Goal: Task Accomplishment & Management: Complete application form

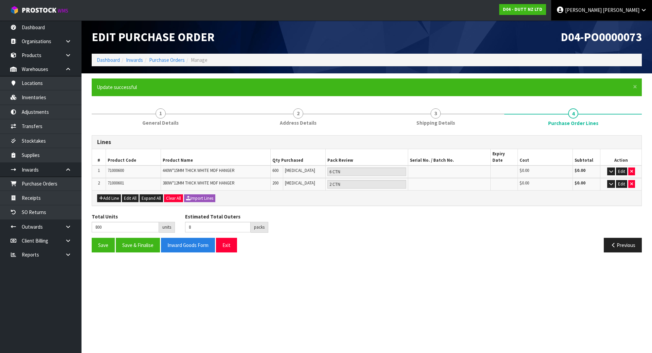
click at [639, 15] on link "Michael Drugan" at bounding box center [601, 10] width 101 height 20
click at [607, 27] on icon at bounding box center [607, 27] width 4 height 0
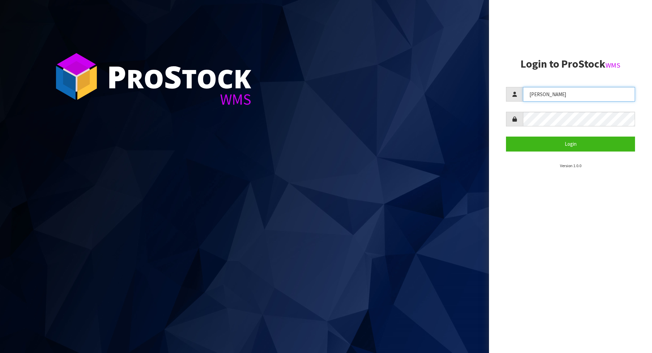
click at [594, 91] on input "[PERSON_NAME]" at bounding box center [579, 94] width 112 height 15
type input "L"
type input "[PERSON_NAME]"
click at [506, 136] on button "Login" at bounding box center [570, 143] width 129 height 15
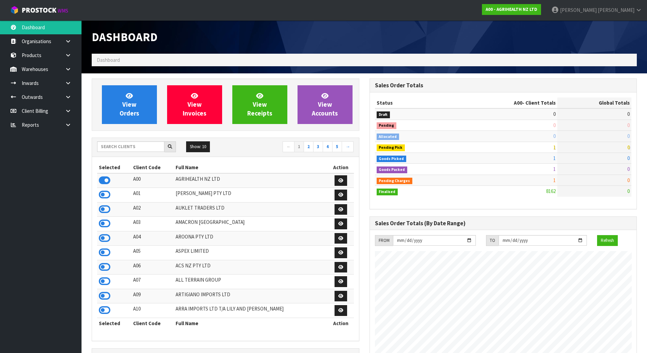
scroll to position [514, 277]
click at [52, 84] on link "Inwards" at bounding box center [40, 83] width 81 height 14
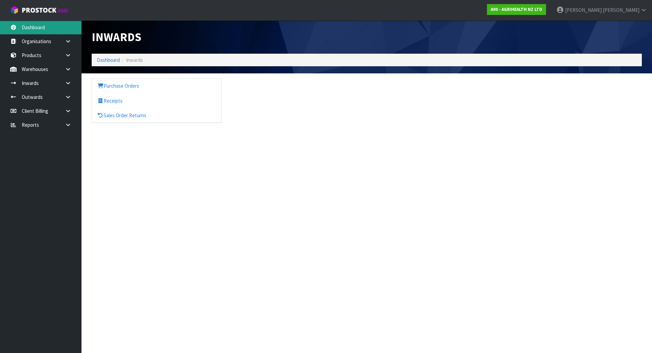
click at [54, 32] on link "Dashboard" at bounding box center [40, 27] width 81 height 14
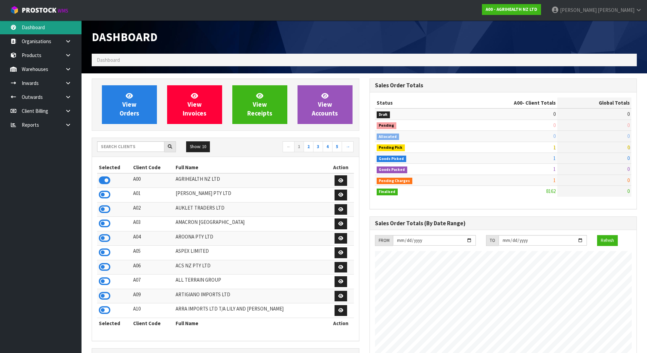
scroll to position [514, 277]
click at [141, 152] on div "Show: 10 5 10 25 50 ← 1 2 3 4 5 →" at bounding box center [225, 147] width 267 height 12
click at [141, 150] on input "text" at bounding box center [130, 146] width 67 height 11
type input "DUT"
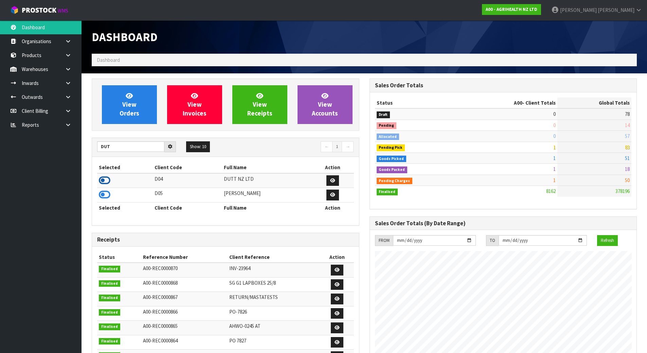
click at [103, 179] on icon at bounding box center [105, 180] width 12 height 10
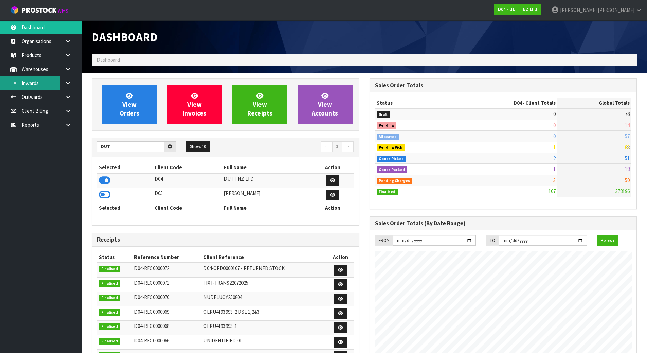
click at [39, 80] on link "Inwards" at bounding box center [40, 83] width 81 height 14
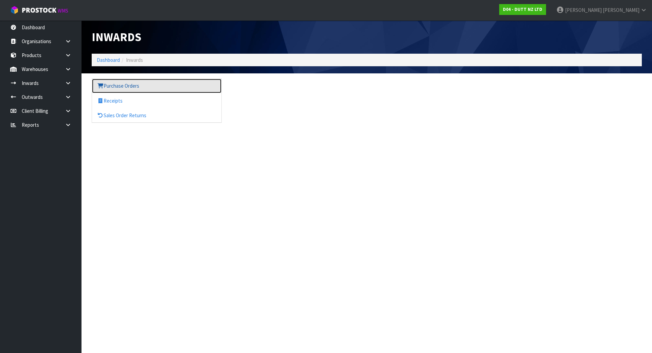
click at [135, 82] on link "Purchase Orders" at bounding box center [156, 86] width 129 height 14
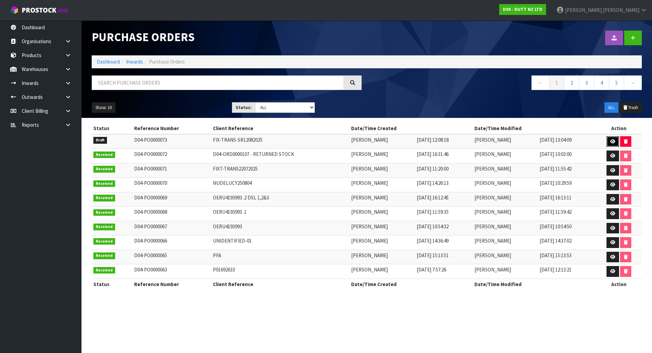
click at [613, 143] on icon at bounding box center [612, 141] width 5 height 4
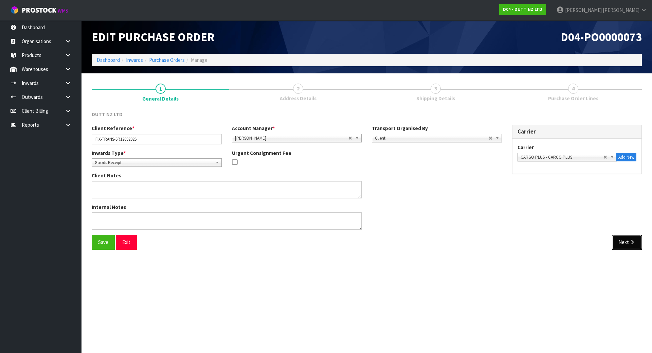
click at [631, 242] on icon "button" at bounding box center [632, 241] width 6 height 5
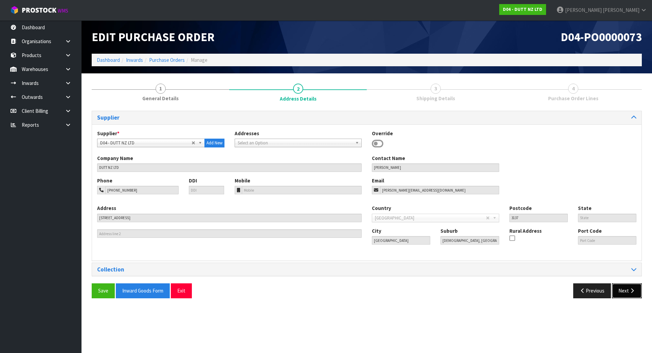
click at [625, 293] on button "Next" at bounding box center [627, 290] width 30 height 15
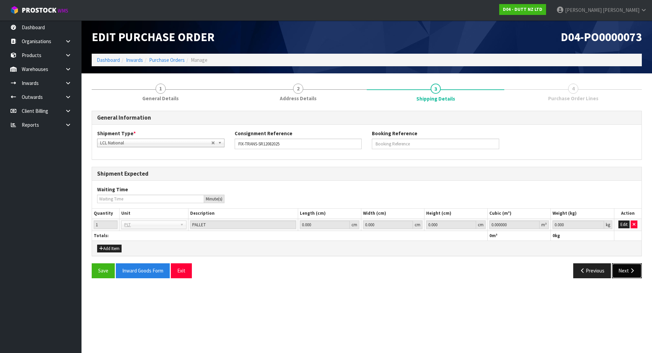
click at [626, 271] on button "Next" at bounding box center [627, 270] width 30 height 15
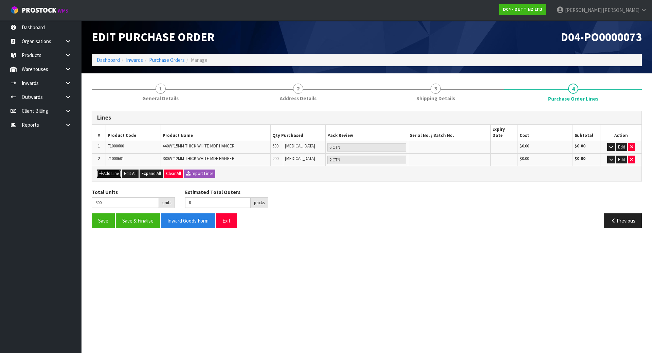
click at [108, 169] on button "Add Line" at bounding box center [109, 173] width 24 height 8
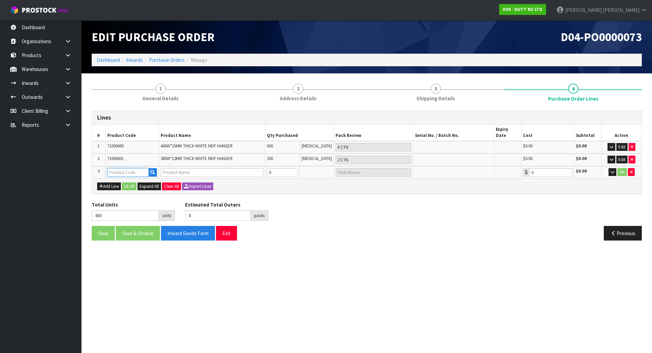
click at [127, 168] on input "text" at bounding box center [127, 172] width 41 height 8
paste input "SHOE-FILL- 01"
type input "SHOE-FILL- 01"
click at [153, 170] on icon "button" at bounding box center [152, 172] width 4 height 4
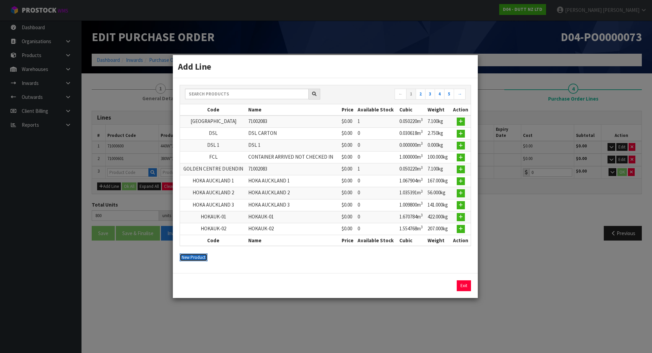
click at [196, 259] on button "New Product" at bounding box center [194, 257] width 28 height 8
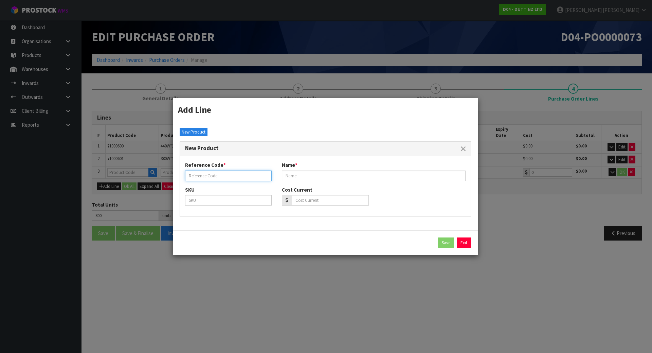
click at [220, 178] on input "text" at bounding box center [228, 175] width 87 height 11
paste input "SHOE-FILL- 01"
type input "SHOE-FILL- 01"
click at [323, 177] on input "text" at bounding box center [374, 175] width 184 height 11
paste input "SHOE-FILL- 01"
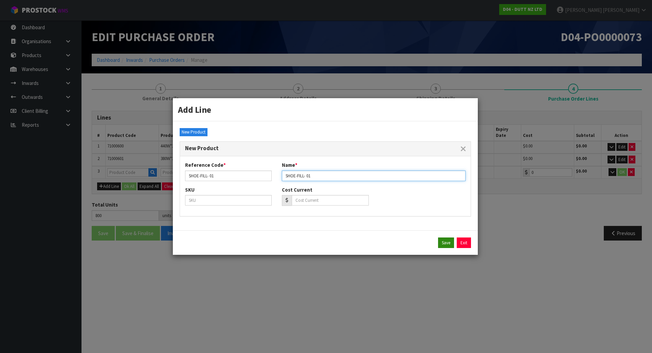
type input "SHOE-FILL- 01"
click at [447, 244] on button "Save" at bounding box center [446, 242] width 16 height 11
type input "SHOE-FILL- 01"
type input "0.00"
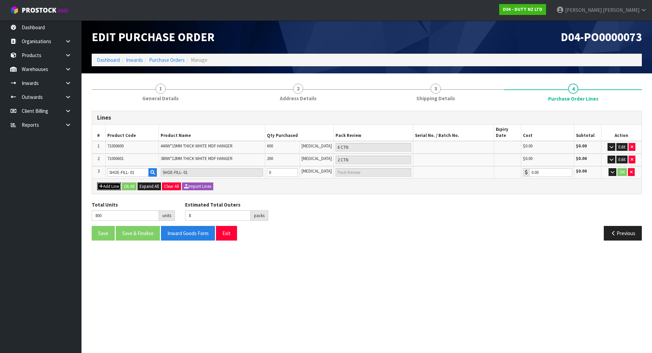
click at [106, 182] on button "Add Line" at bounding box center [109, 186] width 24 height 8
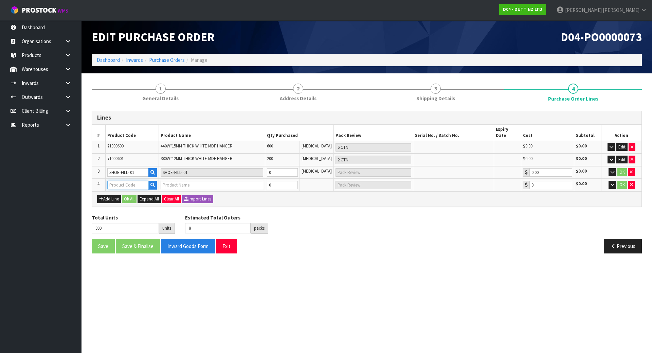
click at [129, 181] on input "text" at bounding box center [127, 185] width 41 height 8
paste input "SHOE-FILL- 01"
type input "SHOE-FILL- 01"
click at [157, 181] on button "button" at bounding box center [152, 185] width 8 height 9
type input "SHOE-FILL- 01"
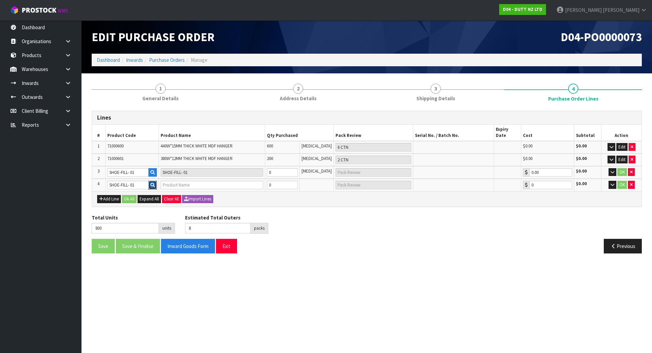
type input "0.00"
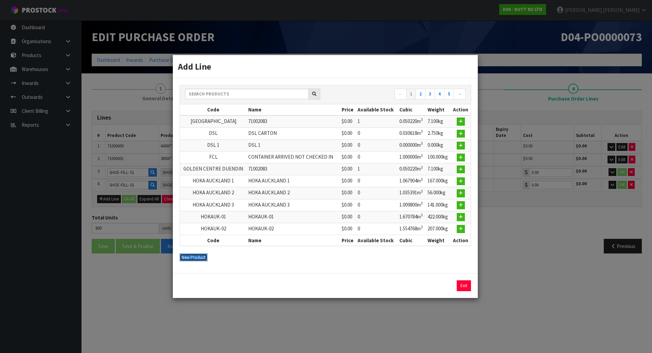
click at [194, 256] on button "New Product" at bounding box center [194, 257] width 28 height 8
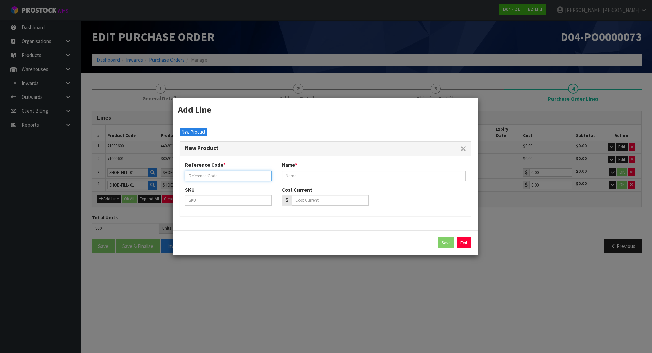
click at [230, 171] on input "text" at bounding box center [228, 175] width 87 height 11
paste input "SHOE-FILL- 01"
type input "SHOE-FILL- 02"
drag, startPoint x: 221, startPoint y: 176, endPoint x: 103, endPoint y: 166, distance: 118.2
click at [103, 166] on div "Add Line ← 1 2 3 4 5 → Code Name Price Available Stock Cubic Weight Action [GEO…" at bounding box center [326, 176] width 652 height 353
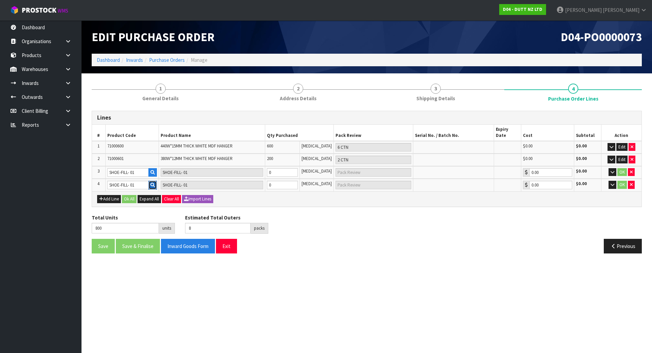
click at [151, 181] on button "button" at bounding box center [152, 185] width 8 height 9
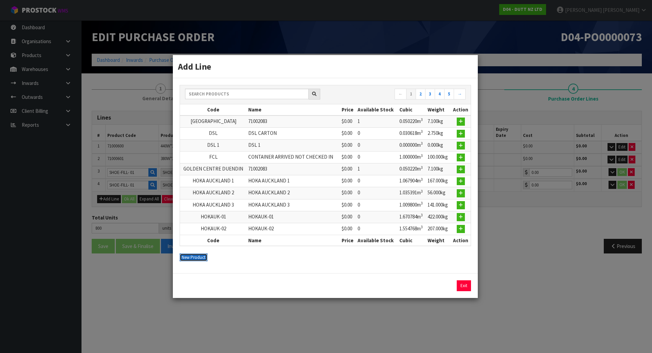
click at [201, 256] on button "New Product" at bounding box center [194, 257] width 28 height 8
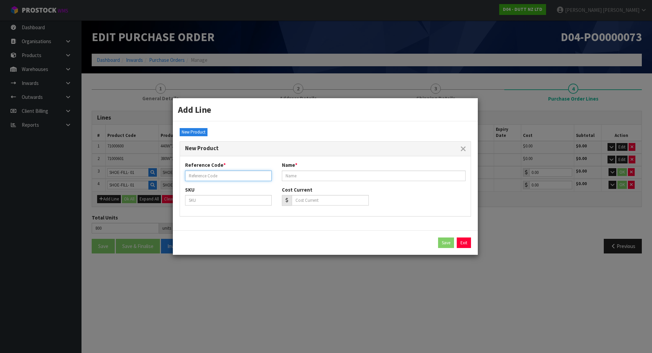
click at [226, 174] on input "text" at bounding box center [228, 175] width 87 height 11
paste input "SHOE-FILL- 01"
type input "SHOE-FILL- 02"
click at [297, 178] on input "text" at bounding box center [374, 175] width 184 height 11
paste input "SHOE-FILL- 01"
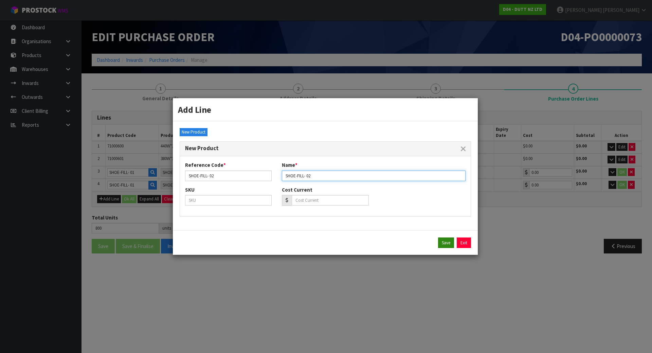
type input "SHOE-FILL- 02"
click at [448, 239] on button "Save" at bounding box center [446, 242] width 16 height 11
type input "SHOE-FILL- 02"
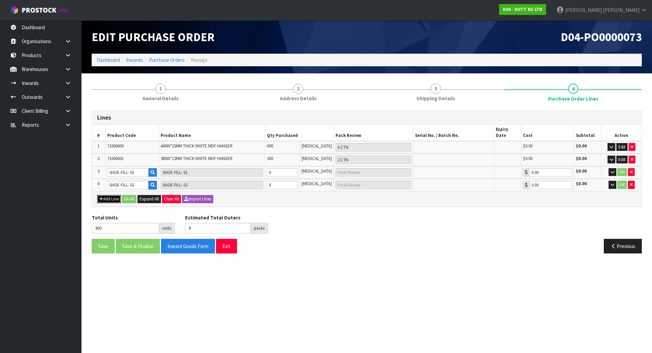
click at [107, 195] on button "Add Line" at bounding box center [109, 199] width 24 height 8
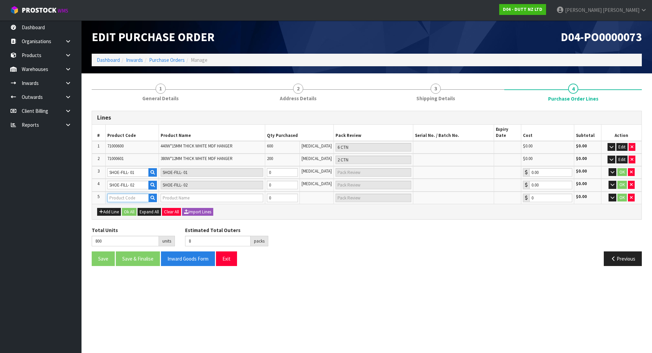
click at [123, 194] on input "text" at bounding box center [127, 198] width 41 height 8
click at [151, 194] on button "button" at bounding box center [152, 198] width 8 height 9
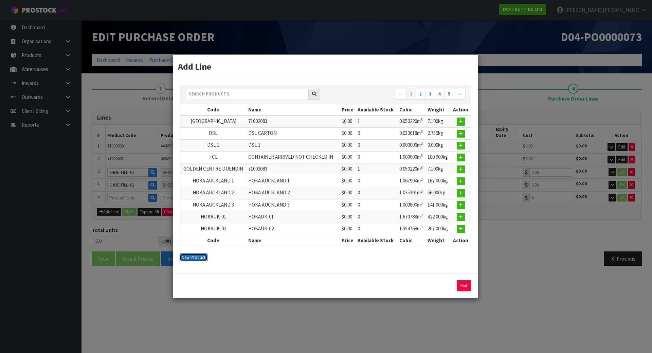
click at [205, 254] on button "New Product" at bounding box center [194, 257] width 28 height 8
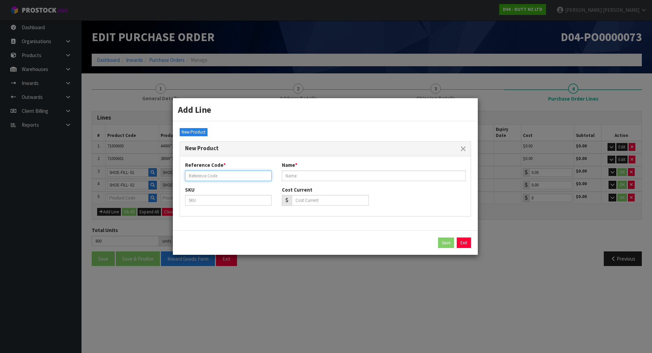
click at [221, 173] on input "text" at bounding box center [228, 175] width 87 height 11
paste input "SHOE-FILL- 01"
type input "SHOE-FILL- 03"
click at [306, 178] on input "text" at bounding box center [374, 175] width 184 height 11
paste input "SHOE-FILL- 01"
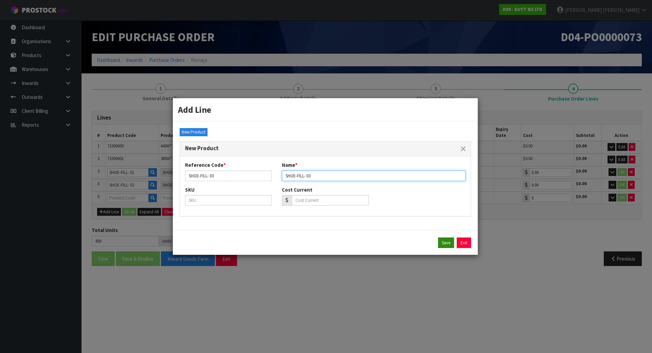
type input "SHOE-FILL- 03"
click at [439, 239] on button "Save" at bounding box center [446, 242] width 16 height 11
type input "SHOE-FILL- 03"
type input "0.00"
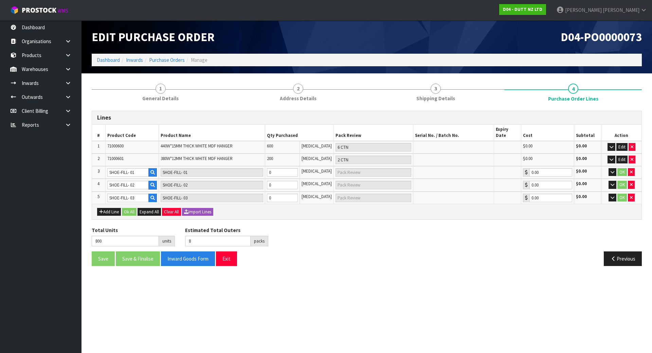
click at [109, 204] on div "Add Line Ok All Expand All Clear All Import Lines" at bounding box center [366, 211] width 549 height 15
click at [111, 208] on button "Add Line" at bounding box center [109, 212] width 24 height 8
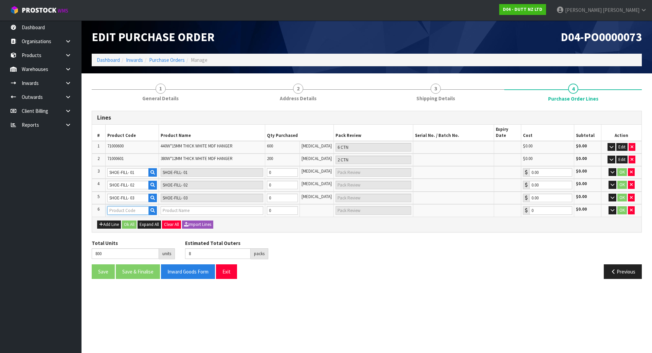
click at [145, 206] on input "text" at bounding box center [127, 210] width 41 height 8
paste input "SHOE-FILL- 01"
type input "SHOE-FILL- 01"
type input "0.00"
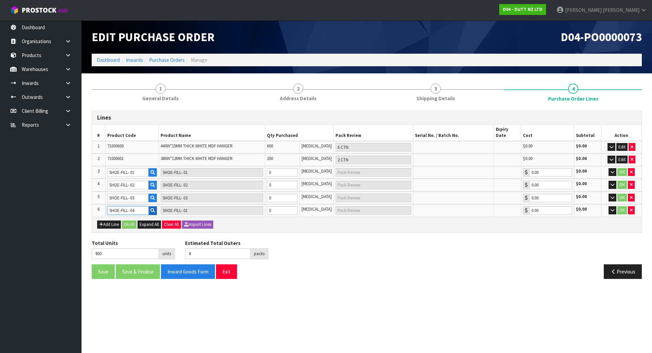
type input "SHOE-FILL- 04"
type input "0"
click at [153, 208] on icon "button" at bounding box center [152, 210] width 4 height 4
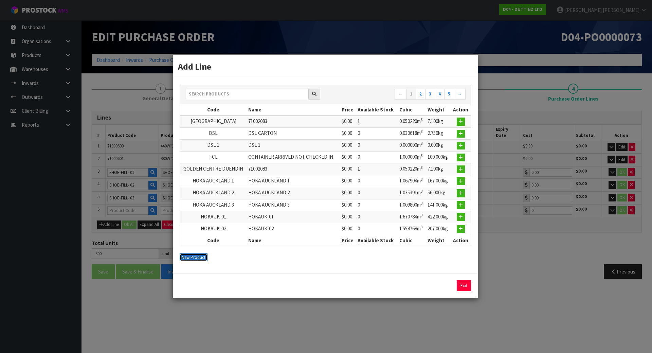
click at [202, 259] on button "New Product" at bounding box center [194, 257] width 28 height 8
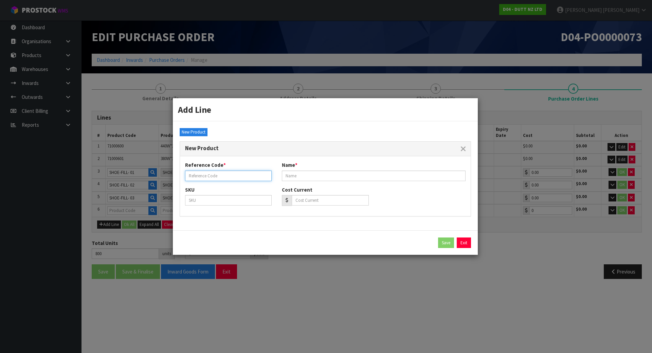
click at [238, 178] on input "text" at bounding box center [228, 175] width 87 height 11
paste input "SHOE-FILL- 01"
type input "SHOE-FILL- 04"
click at [350, 176] on input "text" at bounding box center [374, 175] width 184 height 11
paste input "SHOE-FILL- 01"
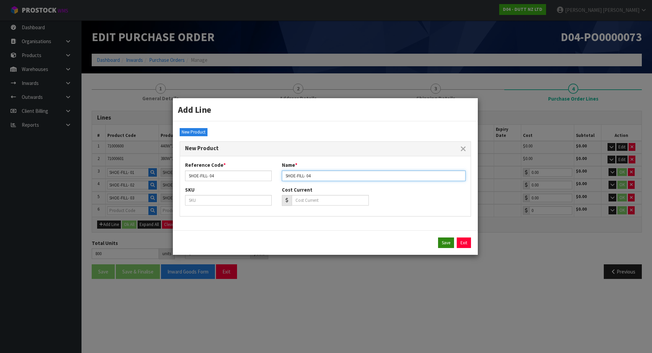
type input "SHOE-FILL- 04"
click at [445, 242] on button "Save" at bounding box center [446, 242] width 16 height 11
type input "SHOE-FILL- 04"
type input "0"
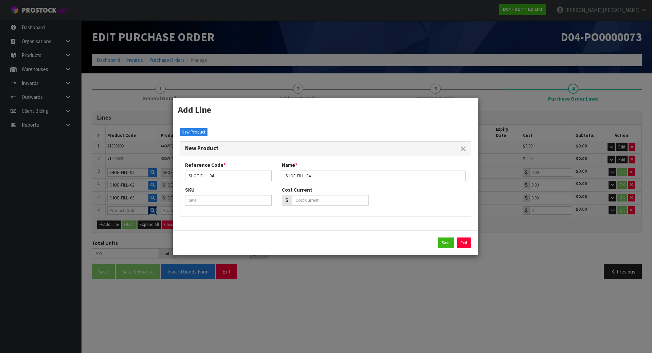
type input "0.00"
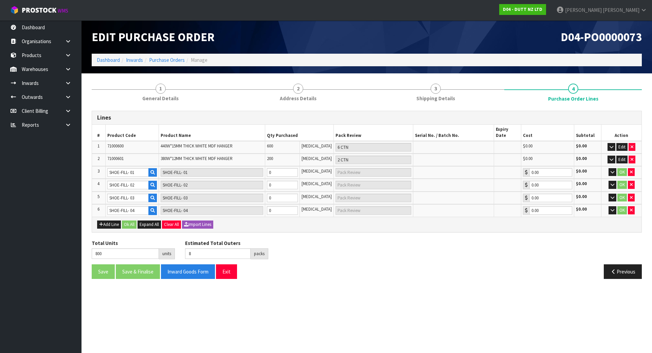
click at [329, 239] on div "Total Units 800 units Estimated Total Outers 8 packs Estimated Total Pallets 0 …" at bounding box center [367, 251] width 560 height 25
click at [262, 166] on tr "3 SHOE-FILL- 01 SHOE-FILL- 01 0 [MEDICAL_DATA] 0.00 $0.00 OK" at bounding box center [366, 172] width 549 height 13
type input "801"
type input "1"
type input "1 [MEDICAL_DATA]"
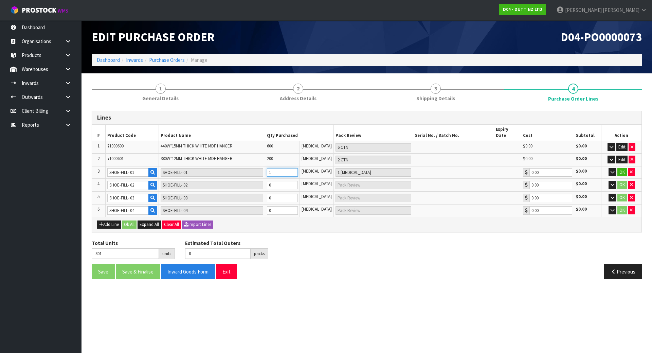
type input "1"
click at [242, 180] on tr "4 SHOE-FILL- 02 SHOE-FILL- 02 0 [MEDICAL_DATA] 0.00 $0.00 OK" at bounding box center [366, 185] width 549 height 13
type input "802"
type input "1"
type input "1 [MEDICAL_DATA]"
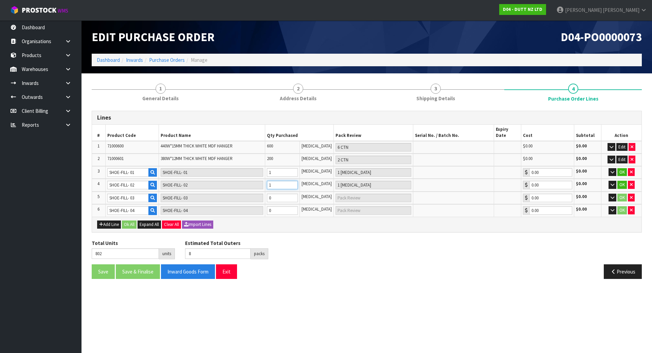
type input "1"
click at [249, 191] on tr "5 SHOE-FILL- 03 SHOE-FILL- 03 0 [MEDICAL_DATA] 0.00 $0.00 OK" at bounding box center [366, 197] width 549 height 13
type input "803"
type input "1"
type input "1 [MEDICAL_DATA]"
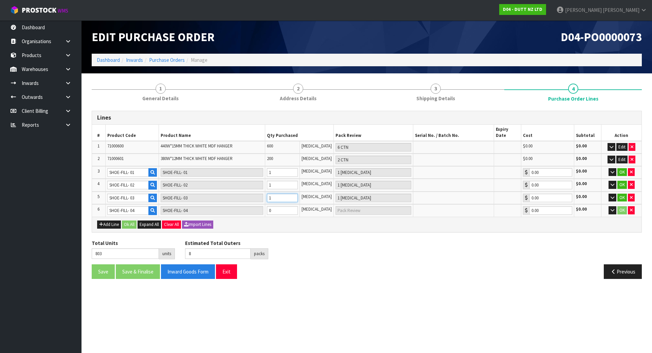
type input "1"
click at [228, 204] on tr "6 SHOE-FILL- 04 SHOE-FILL- 04 0 [MEDICAL_DATA] 0.00 $0.00 OK" at bounding box center [366, 210] width 549 height 13
type input "804"
type input "1"
type input "1 [MEDICAL_DATA]"
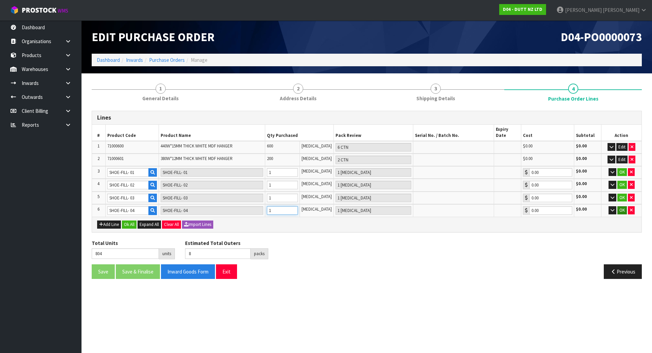
type input "1"
click at [625, 206] on button "OK" at bounding box center [622, 210] width 10 height 8
click at [623, 194] on button "OK" at bounding box center [622, 198] width 10 height 8
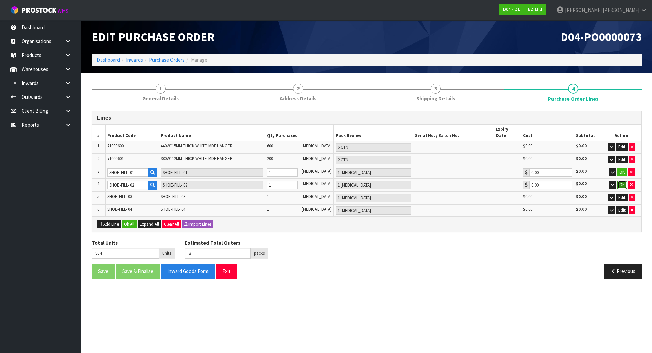
drag, startPoint x: 619, startPoint y: 179, endPoint x: 622, endPoint y: 165, distance: 14.3
click at [619, 181] on button "OK" at bounding box center [622, 185] width 10 height 8
click at [622, 166] on td "OK" at bounding box center [621, 172] width 40 height 13
click at [623, 168] on button "OK" at bounding box center [622, 172] width 10 height 8
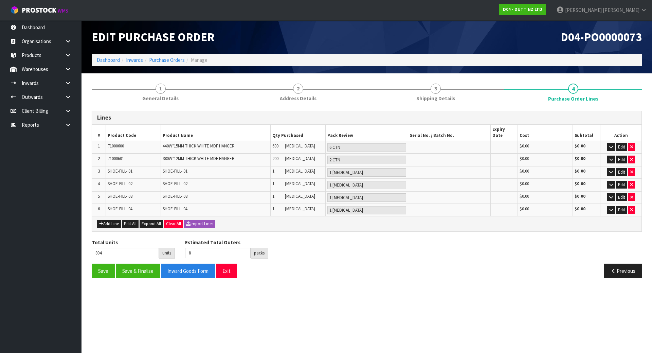
click at [276, 222] on div "Add Line Edit All Expand All Clear All Import Lines" at bounding box center [366, 223] width 549 height 15
click at [103, 263] on button "Save" at bounding box center [103, 270] width 23 height 15
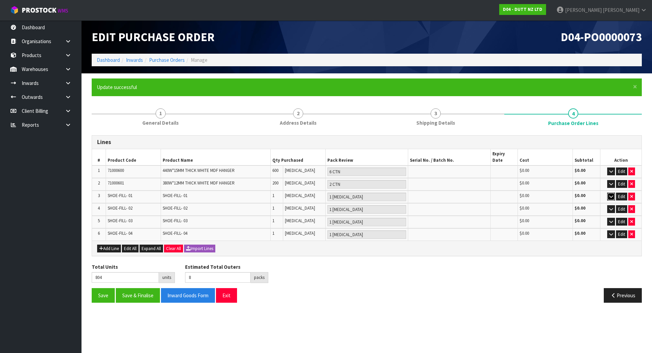
click at [612, 194] on icon "button" at bounding box center [611, 196] width 4 height 4
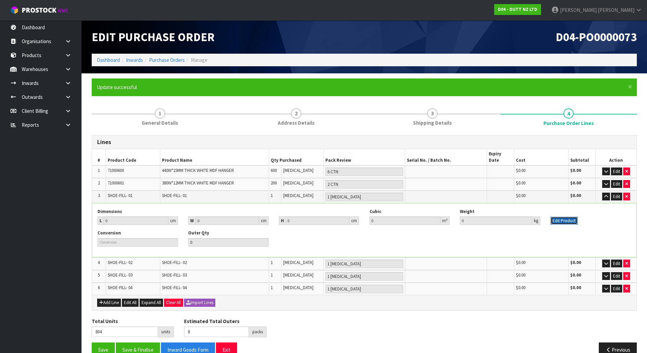
click at [556, 217] on button "Edit Product" at bounding box center [563, 221] width 27 height 8
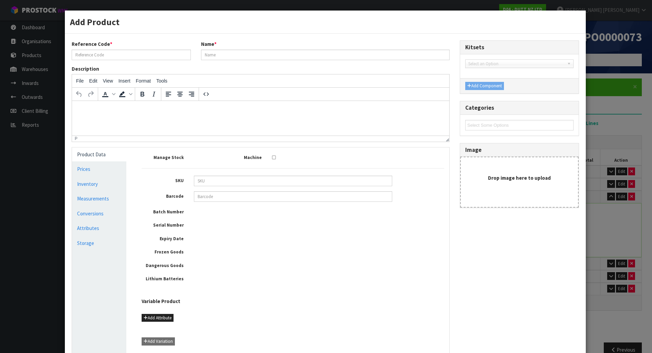
type input "SHOE-FILL- 01"
type input "0"
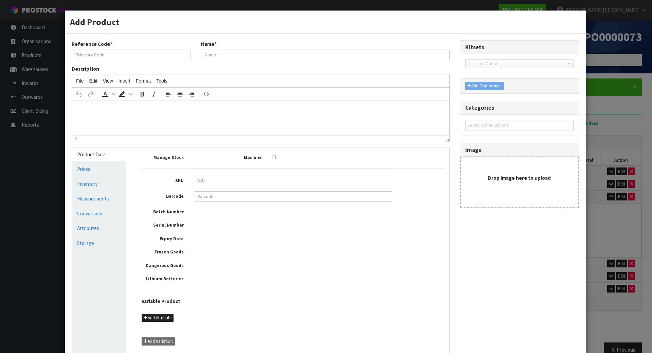
type input "0"
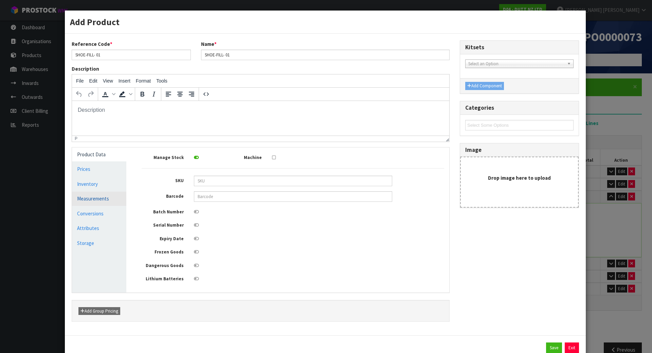
click at [108, 197] on link "Measurements" at bounding box center [99, 198] width 54 height 14
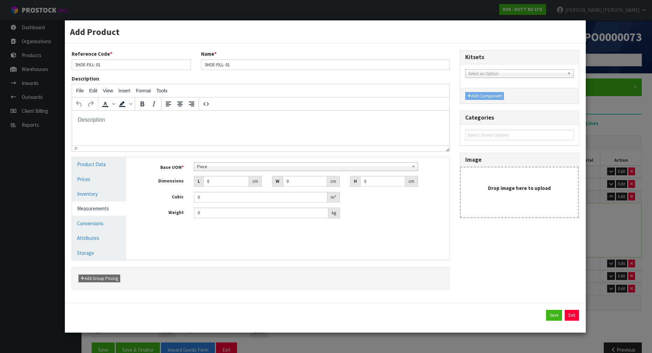
scroll to position [122, 0]
click at [253, 166] on span "Piece" at bounding box center [303, 167] width 212 height 8
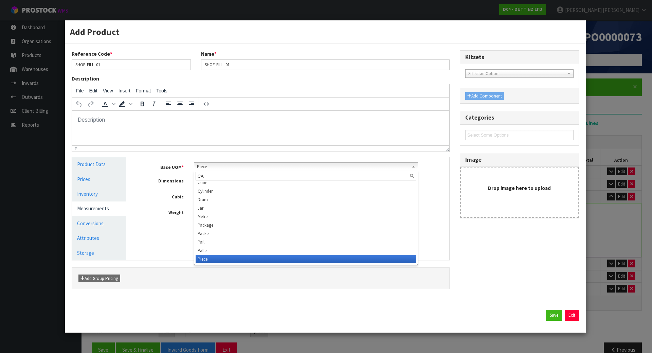
scroll to position [0, 0]
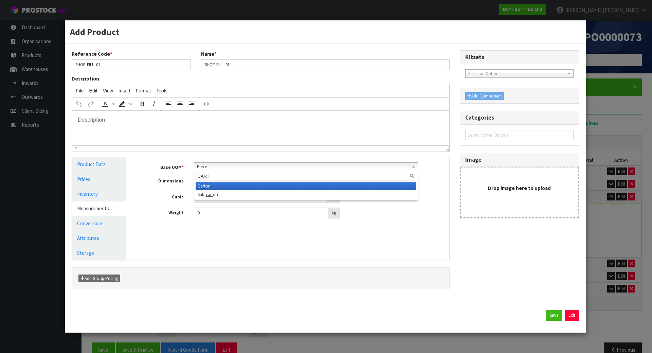
type input "CART"
click at [239, 185] on li "Cart on" at bounding box center [306, 186] width 221 height 8
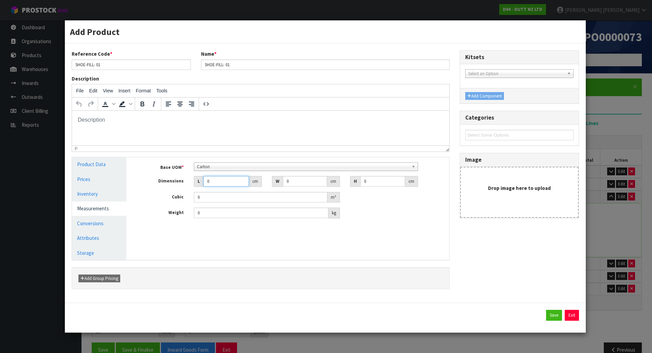
drag, startPoint x: 224, startPoint y: 182, endPoint x: 130, endPoint y: 186, distance: 94.1
click at [130, 186] on div "Product Data Prices Inventory Measurements Conversions Attributes Storage Manag…" at bounding box center [260, 208] width 387 height 103
type input "3"
type input "0.000001"
type input "30"
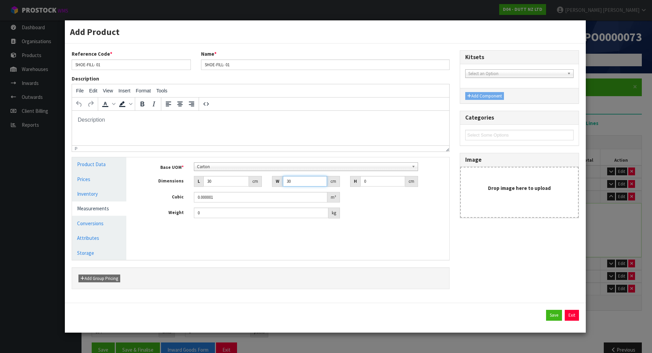
type input "30"
drag, startPoint x: 220, startPoint y: 182, endPoint x: 181, endPoint y: 183, distance: 38.7
click at [181, 183] on div "Dimensions L 30 cm W 30 cm H 0 cm" at bounding box center [292, 181] width 313 height 11
type input "39"
drag, startPoint x: 376, startPoint y: 181, endPoint x: 225, endPoint y: 181, distance: 151.8
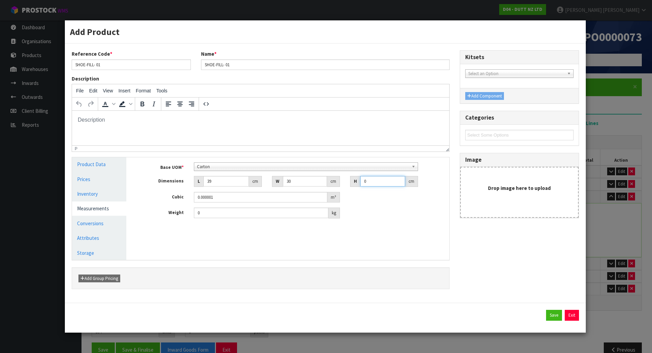
click at [231, 181] on div "Dimensions L 39 cm W 30 cm H 0 cm" at bounding box center [292, 181] width 313 height 11
type input "4"
type input "0.00468"
type input "45"
type input "0.05265"
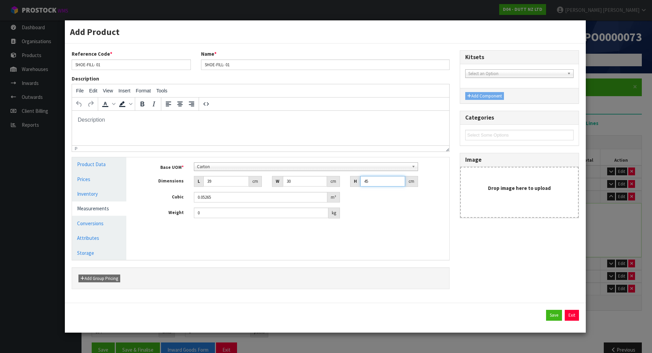
type input "45"
click at [437, 250] on div "Manage Stock Machine SKU Barcode Batch Number Serial Number Expiry Date Frozen …" at bounding box center [292, 208] width 323 height 103
click at [557, 317] on button "Save" at bounding box center [554, 315] width 16 height 11
type input "9"
type input "1 CTN"
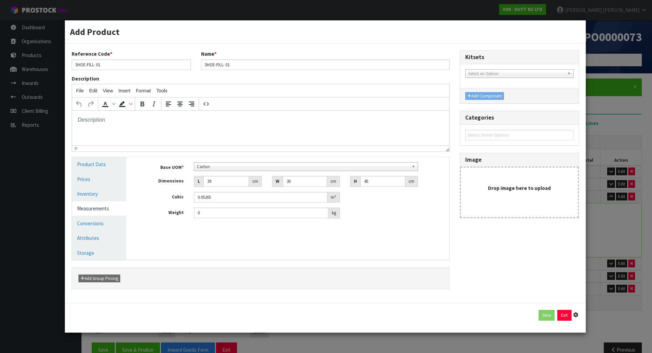
type input "39"
type input "30"
type input "45"
type input "0.05265"
type input "1 [MEDICAL_DATA] x CTN"
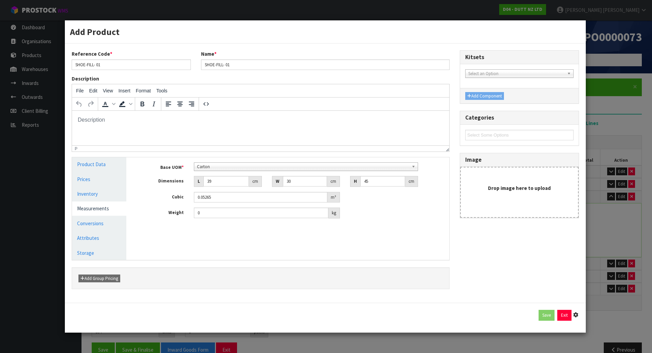
type input "1"
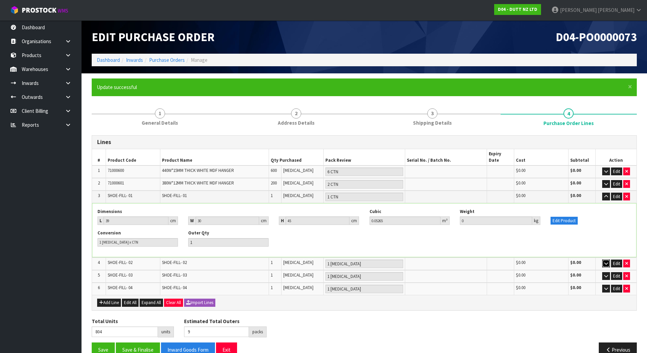
click at [606, 261] on icon "button" at bounding box center [606, 263] width 4 height 4
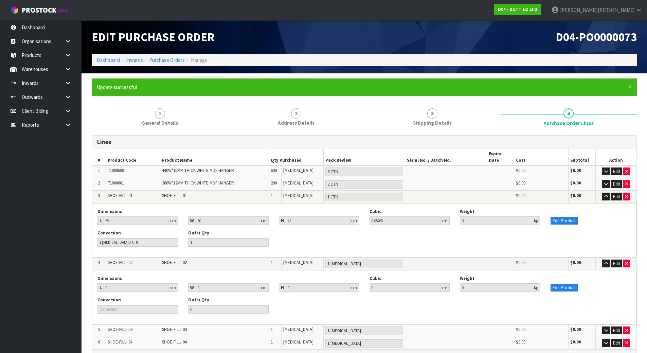
click at [564, 286] on div "Dimensions L 0 cm W 0 cm H 0 cm Cubic 0 m³ Weight 0 kg Edit Product" at bounding box center [364, 285] width 544 height 21
click at [564, 283] on button "Edit Product" at bounding box center [563, 287] width 27 height 8
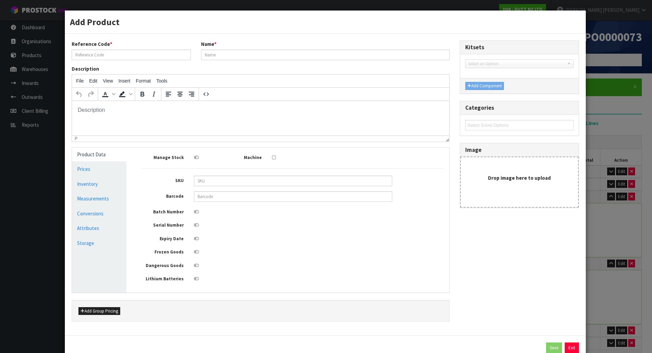
type input "SHOE-FILL- 02"
type input "0"
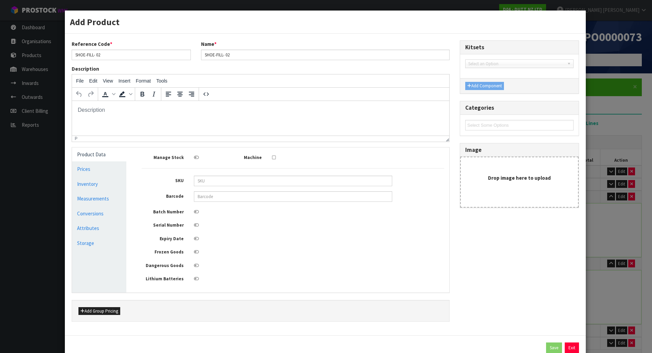
type input "0"
click at [84, 201] on link "Measurements" at bounding box center [99, 198] width 54 height 14
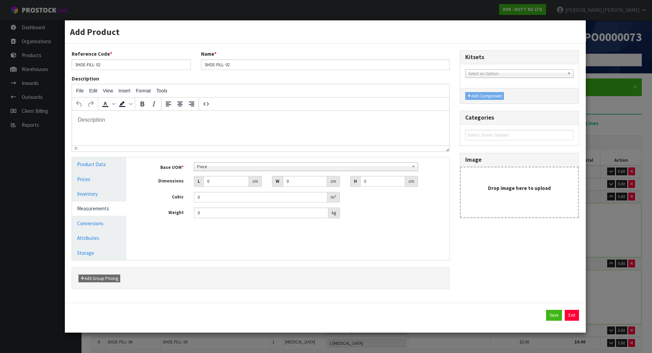
click at [235, 168] on span "Piece" at bounding box center [303, 167] width 212 height 8
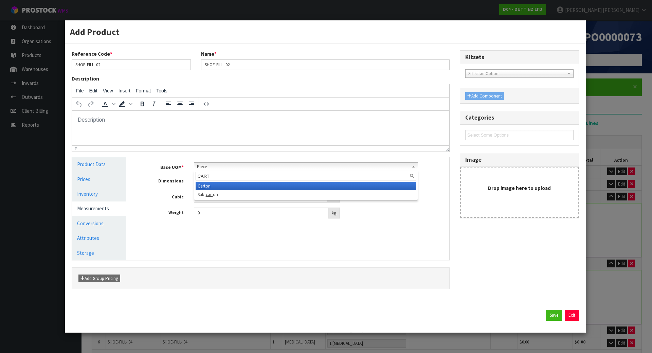
type input "CART"
click at [229, 187] on li "Cart on" at bounding box center [306, 186] width 221 height 8
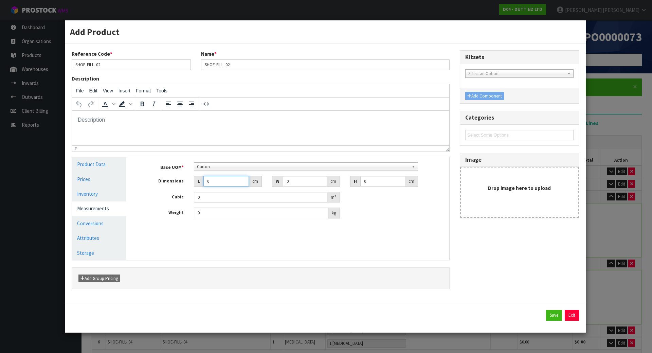
drag, startPoint x: 227, startPoint y: 183, endPoint x: 183, endPoint y: 183, distance: 44.5
click at [183, 183] on div "Dimensions L 0 cm W 0 cm H 0 cm" at bounding box center [292, 181] width 313 height 11
type input "3"
type input "0.000001"
type input "3"
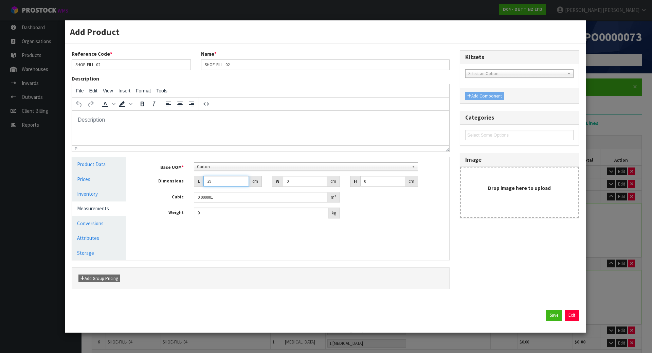
type input "39"
type input "30"
type input "4"
type input "0.00468"
type input "45"
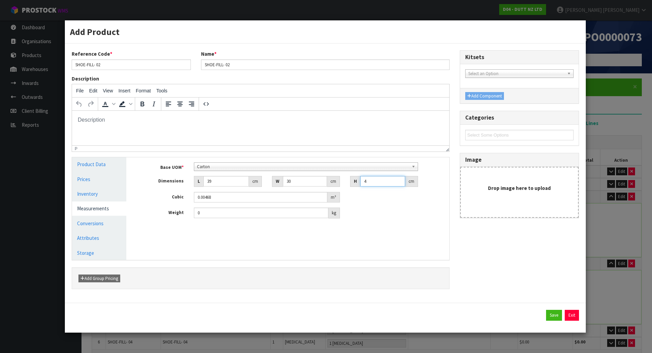
type input "0.05265"
type input "45"
click at [555, 311] on button "Save" at bounding box center [554, 315] width 16 height 11
type input "10"
type input "1 CTN"
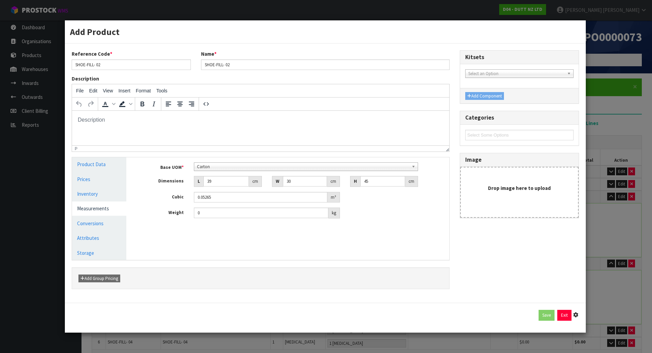
type input "39"
type input "30"
type input "45"
type input "0.05265"
type input "1 [MEDICAL_DATA] x CTN"
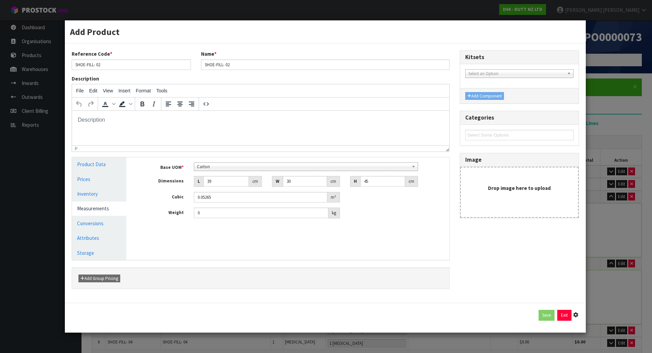
type input "1"
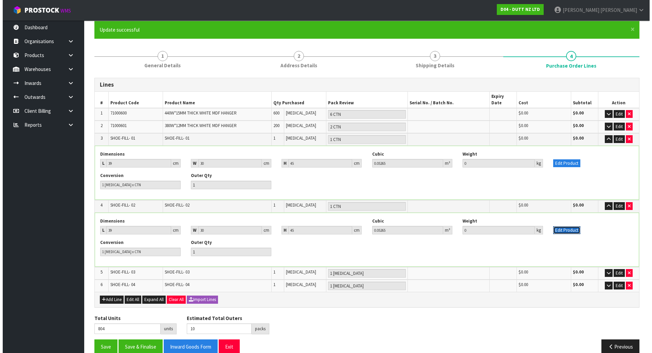
scroll to position [62, 0]
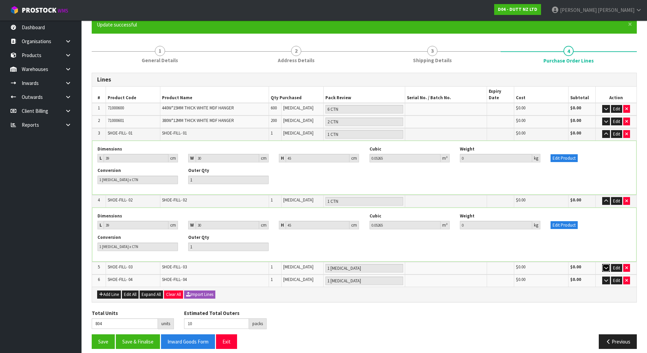
click at [604, 265] on icon "button" at bounding box center [606, 267] width 4 height 4
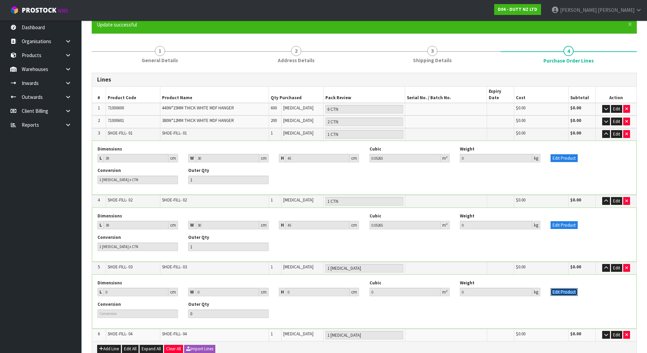
click at [572, 288] on button "Edit Product" at bounding box center [563, 292] width 27 height 8
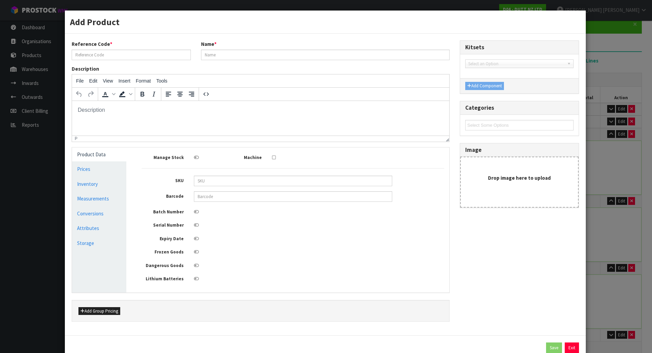
scroll to position [0, 0]
type input "SHOE-FILL- 03"
type input "0"
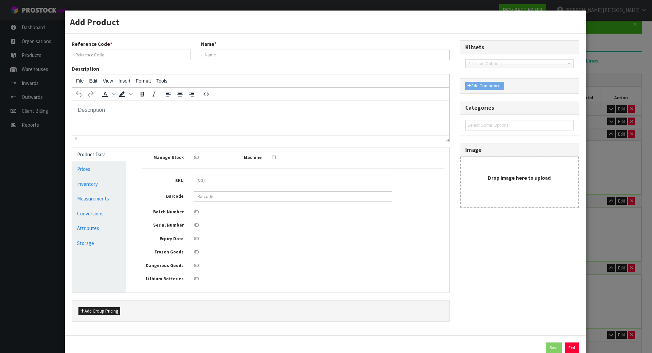
type input "0"
click at [98, 201] on link "Measurements" at bounding box center [99, 198] width 54 height 14
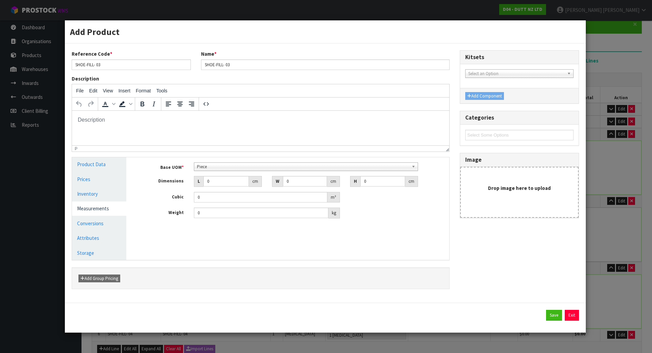
drag, startPoint x: 212, startPoint y: 171, endPoint x: 218, endPoint y: 168, distance: 6.1
click at [213, 170] on div "Base UOM * Bag Bar Basket Bin Bottle Box Bundle Cabinet Cage Carton Case Coil C…" at bounding box center [293, 190] width 302 height 56
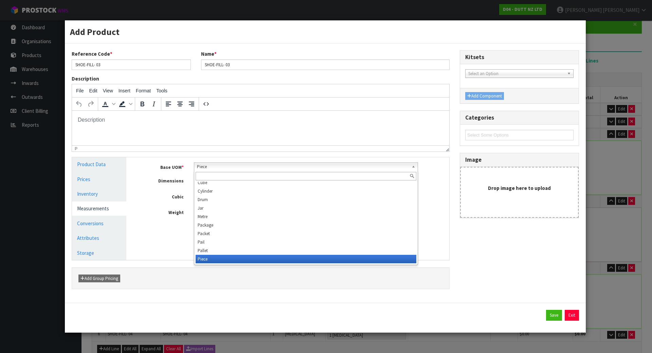
click at [218, 168] on span "Piece" at bounding box center [303, 167] width 212 height 8
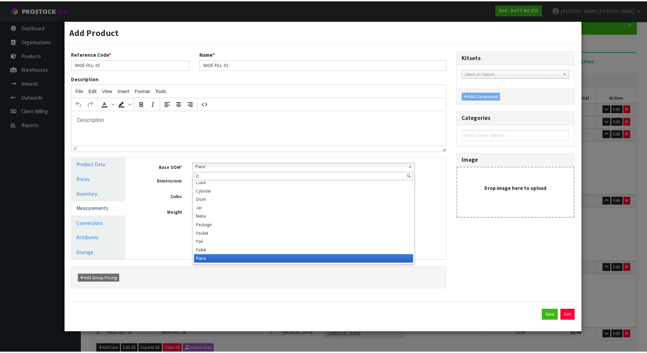
scroll to position [0, 0]
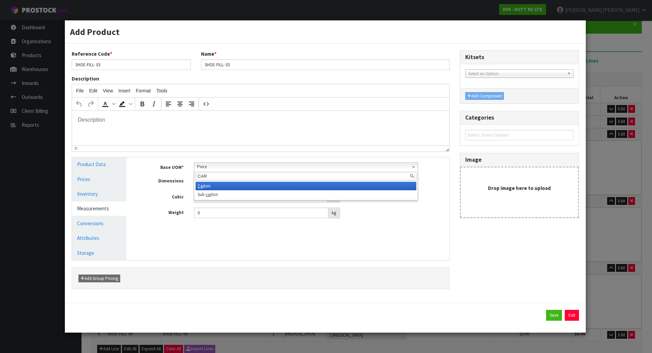
type input "CAR"
click at [215, 185] on li "Car ton" at bounding box center [306, 186] width 221 height 8
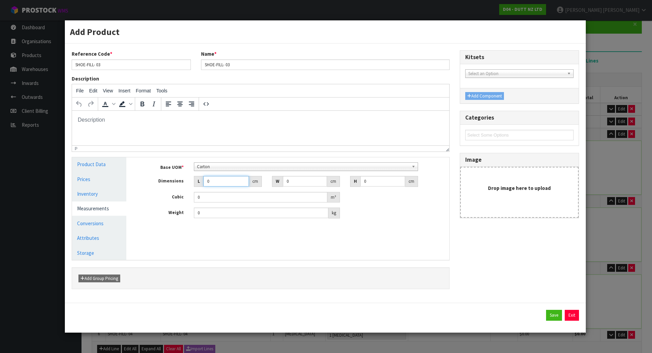
drag, startPoint x: 215, startPoint y: 183, endPoint x: 178, endPoint y: 183, distance: 37.0
click at [178, 183] on div "Dimensions L 0 cm W 0 cm H 0 cm" at bounding box center [292, 181] width 313 height 11
type input "3"
type input "0.000001"
type input "39"
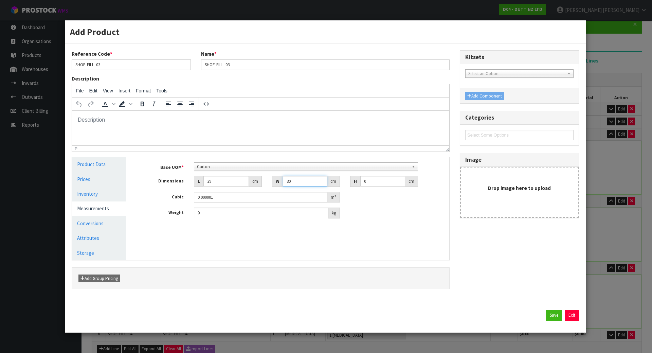
type input "30"
type input "4"
type input "0.00468"
type input "45"
type input "0.05265"
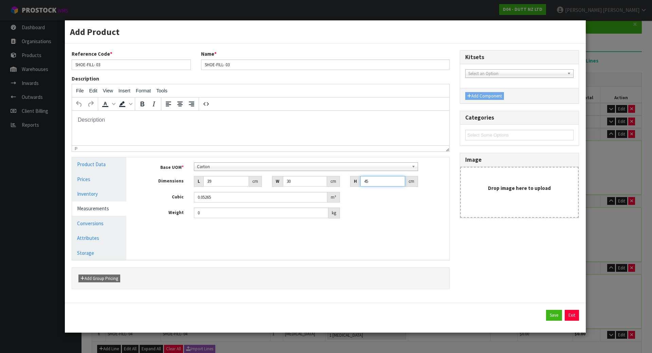
type input "45"
paste input "number"
click at [552, 314] on button "Save" at bounding box center [554, 315] width 16 height 11
type input "11"
type input "1 CTN"
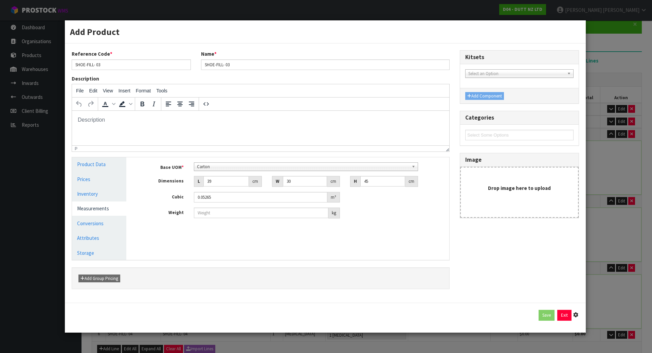
type input "39"
type input "30"
type input "45"
type input "0.05265"
type input "1 [MEDICAL_DATA] x CTN"
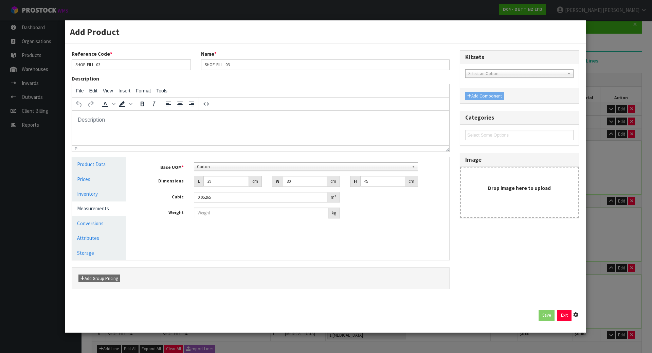
type input "1"
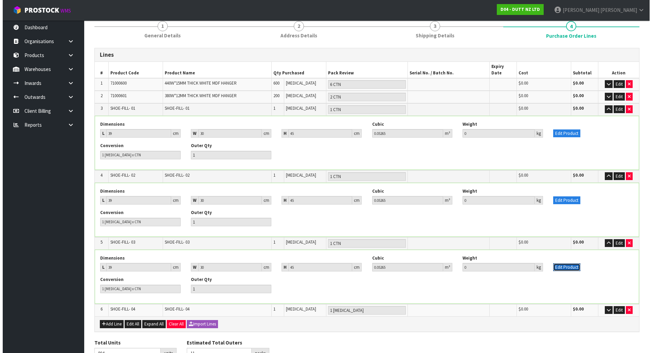
scroll to position [117, 0]
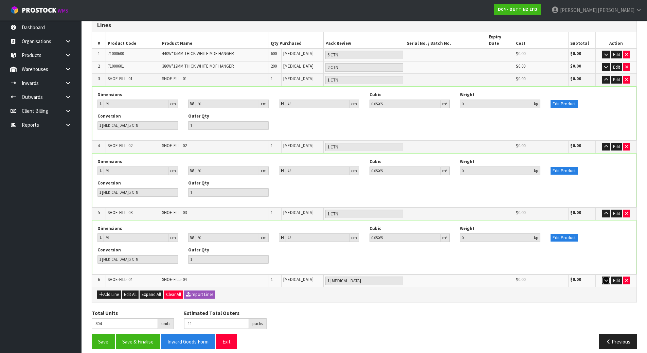
click at [607, 278] on icon "button" at bounding box center [606, 280] width 4 height 4
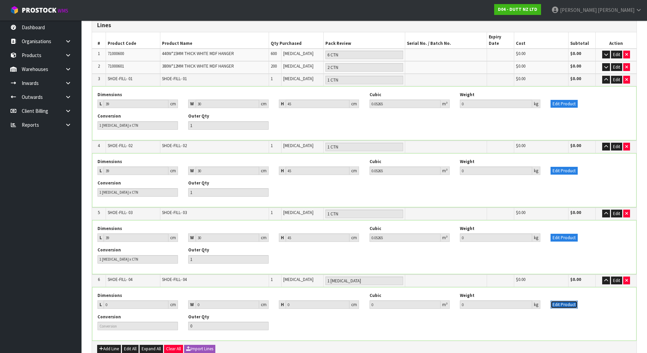
click at [568, 300] on button "Edit Product" at bounding box center [563, 304] width 27 height 8
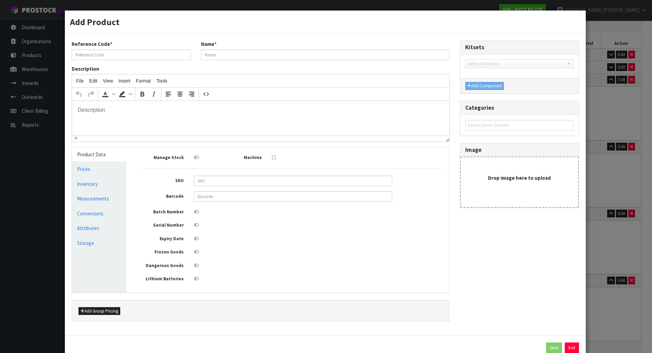
scroll to position [0, 0]
type input "SHOE-FILL- 04"
type input "0"
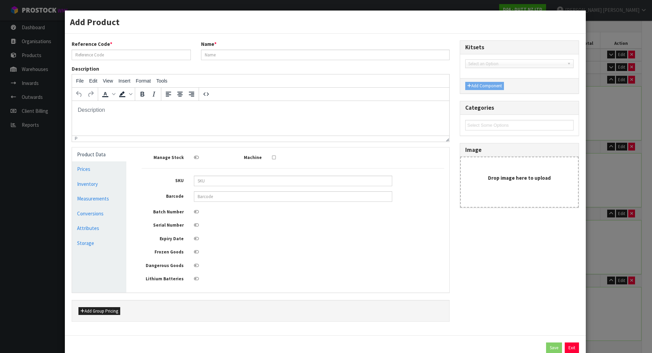
type input "0"
click at [112, 202] on link "Measurements" at bounding box center [99, 198] width 54 height 14
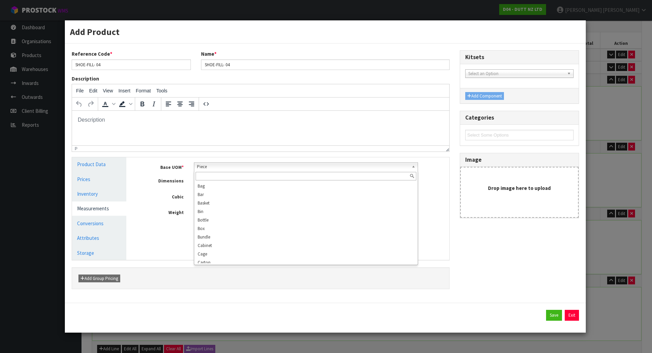
scroll to position [122, 0]
click at [217, 165] on span "Piece" at bounding box center [303, 167] width 212 height 8
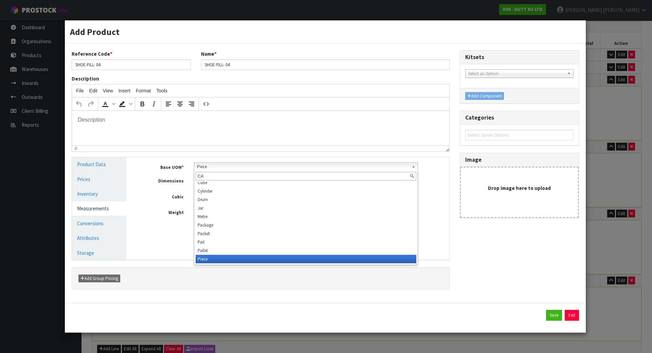
scroll to position [0, 0]
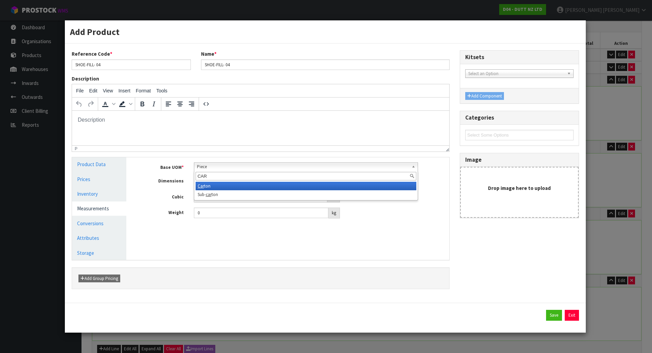
type input "CAR"
click at [211, 184] on li "Car ton" at bounding box center [306, 186] width 221 height 8
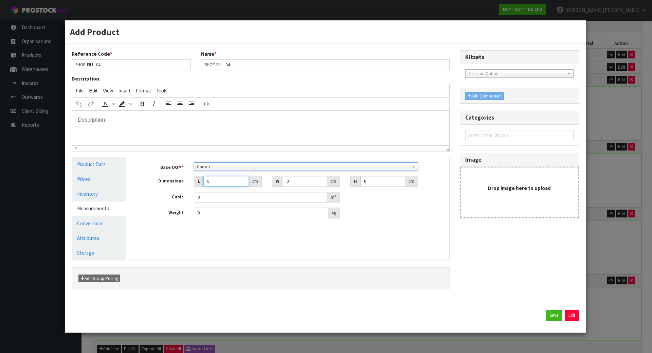
drag, startPoint x: 216, startPoint y: 181, endPoint x: 169, endPoint y: 183, distance: 46.9
click at [169, 183] on div "Dimensions L 0 cm W 0 cm H 0 cm" at bounding box center [292, 181] width 313 height 11
type input "3"
type input "0.000001"
type input "39"
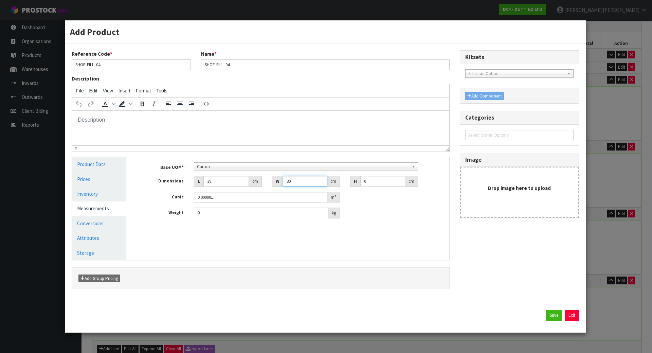
type input "30"
type input "4"
type input "0.00468"
type input "45"
type input "0.05265"
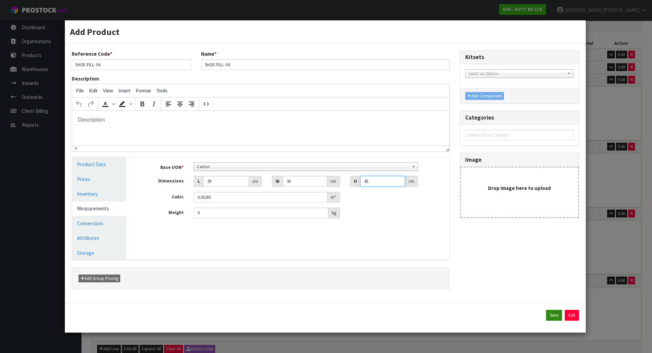
type input "45"
click at [554, 312] on button "Save" at bounding box center [554, 315] width 16 height 11
type input "12"
type input "1 CTN"
type input "39"
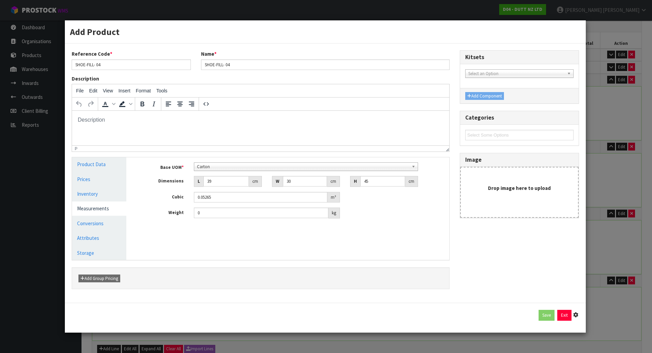
type input "30"
type input "45"
type input "0.05265"
type input "1 [MEDICAL_DATA] x CTN"
type input "1"
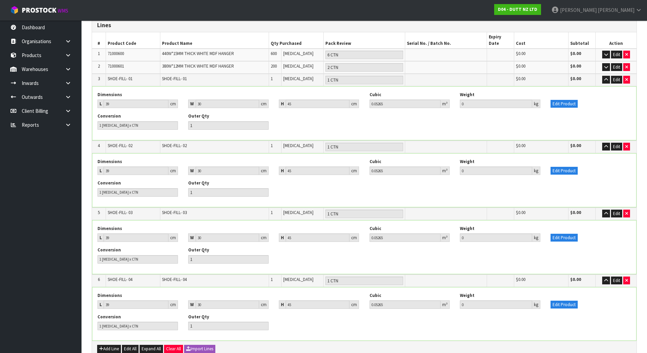
click at [590, 247] on div "Conversion 1 [MEDICAL_DATA] x CTN Outer Qty 1" at bounding box center [364, 257] width 544 height 21
click at [566, 100] on button "Edit Product" at bounding box center [563, 104] width 27 height 8
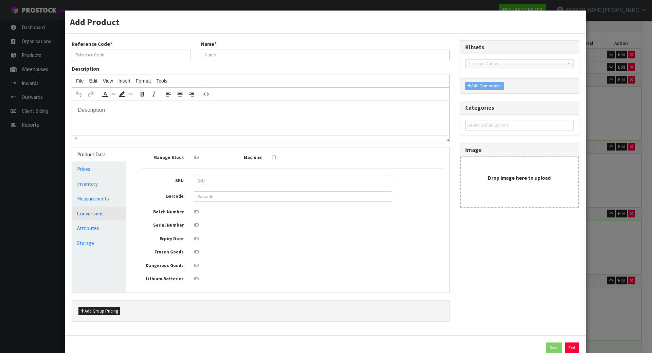
type input "SHOE-FILL- 01"
type input "39"
type input "30"
type input "45"
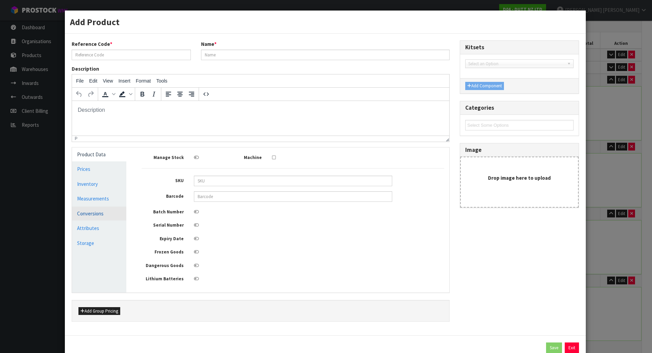
type input "0.05265"
click at [115, 200] on link "Measurements" at bounding box center [99, 198] width 54 height 14
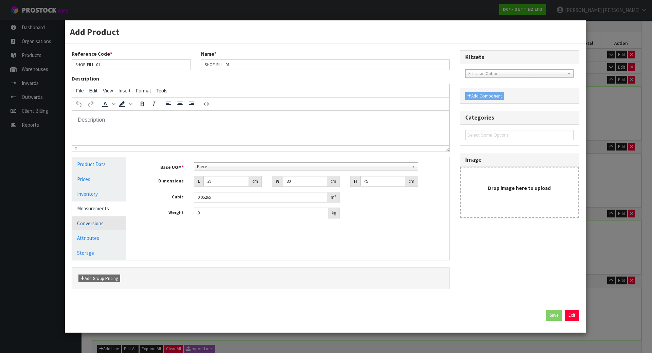
click at [100, 221] on link "Conversions" at bounding box center [99, 223] width 54 height 14
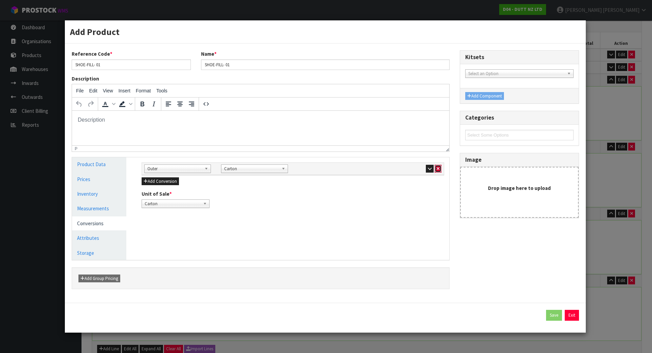
click at [437, 168] on icon "button" at bounding box center [438, 168] width 3 height 4
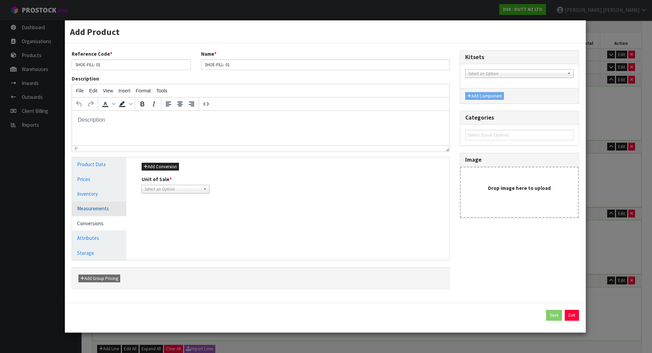
click at [85, 208] on link "Measurements" at bounding box center [99, 208] width 54 height 14
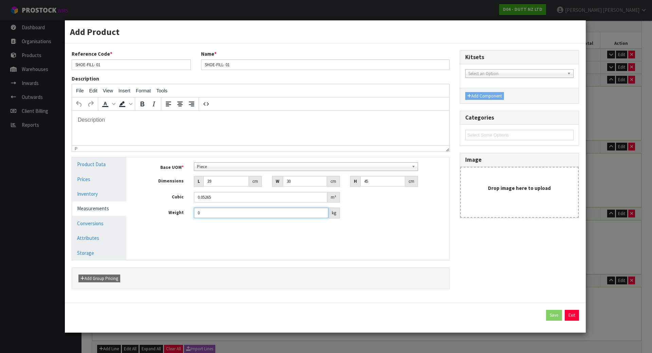
drag, startPoint x: 235, startPoint y: 215, endPoint x: 92, endPoint y: 214, distance: 143.6
click at [92, 214] on div "Product Data Prices Inventory Measurements Conversions Attributes Storage Manag…" at bounding box center [260, 208] width 387 height 103
type input "11.50"
click at [227, 162] on link "Piece" at bounding box center [306, 166] width 224 height 8
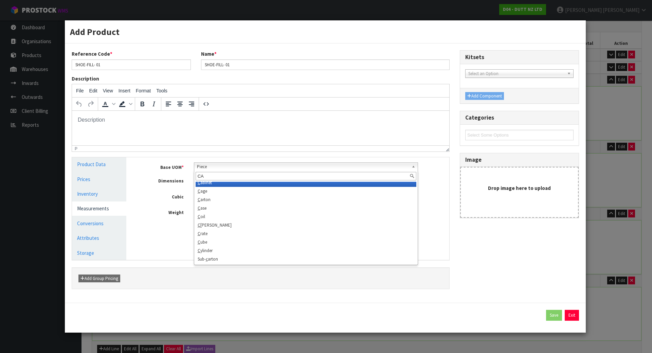
scroll to position [0, 0]
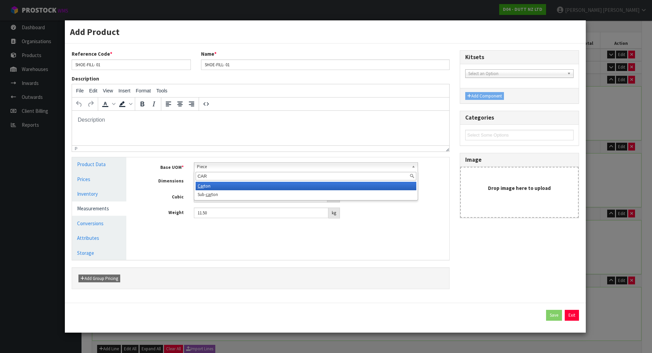
type input "CAR"
click at [222, 186] on li "Car ton" at bounding box center [306, 186] width 221 height 8
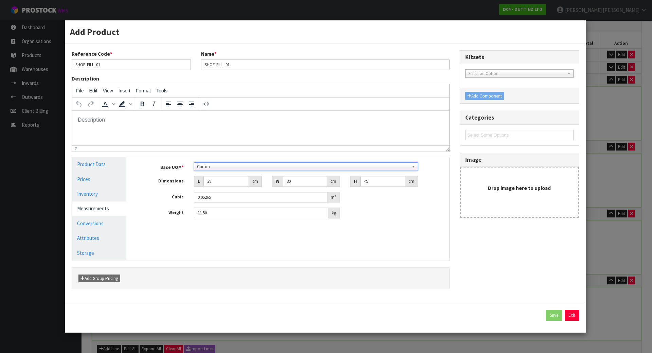
click at [404, 241] on div "Manage Stock Machine SKU Barcode Batch Number Serial Number Expiry Date Frozen …" at bounding box center [292, 208] width 323 height 103
click at [90, 220] on link "Conversions" at bounding box center [99, 223] width 54 height 14
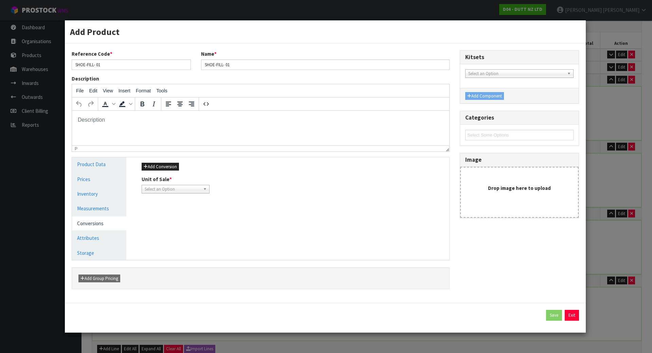
click at [214, 189] on div "Unit of Sale * Carton Select an Option" at bounding box center [175, 184] width 78 height 17
click at [193, 185] on span "Select an Option" at bounding box center [173, 189] width 56 height 8
click at [179, 209] on li "Piece" at bounding box center [175, 208] width 65 height 8
click at [90, 207] on link "Measurements" at bounding box center [99, 208] width 54 height 14
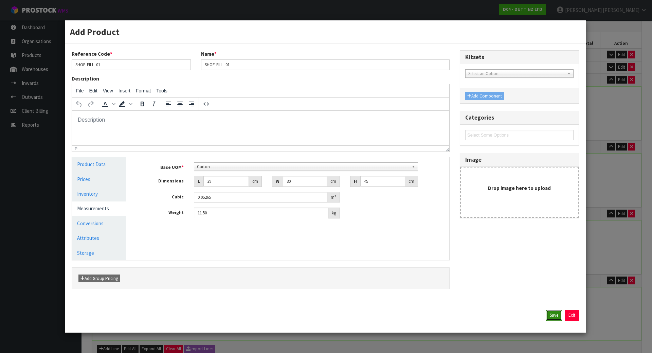
click at [555, 314] on button "Save" at bounding box center [554, 315] width 16 height 11
type input "11.5"
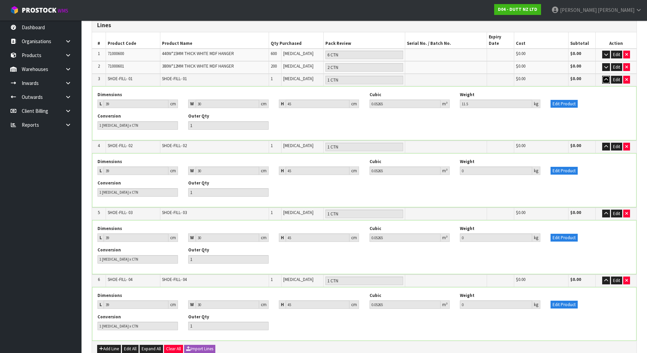
click at [607, 77] on icon "button" at bounding box center [606, 79] width 4 height 4
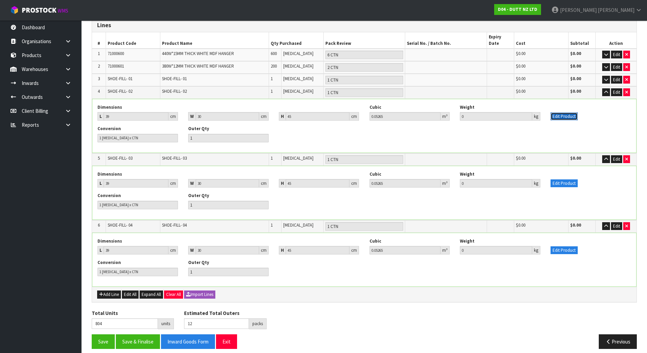
click at [563, 112] on button "Edit Product" at bounding box center [563, 116] width 27 height 8
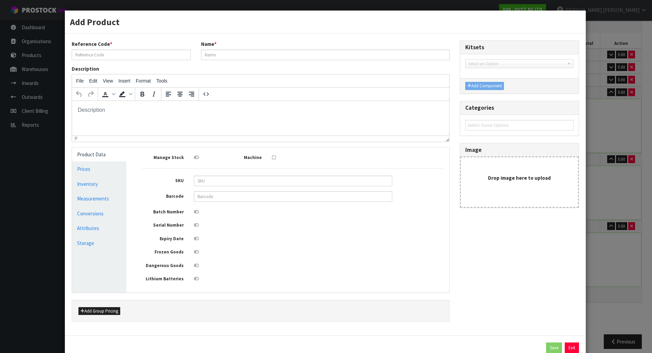
type input "SHOE-FILL- 02"
click at [93, 204] on link "Measurements" at bounding box center [99, 198] width 54 height 14
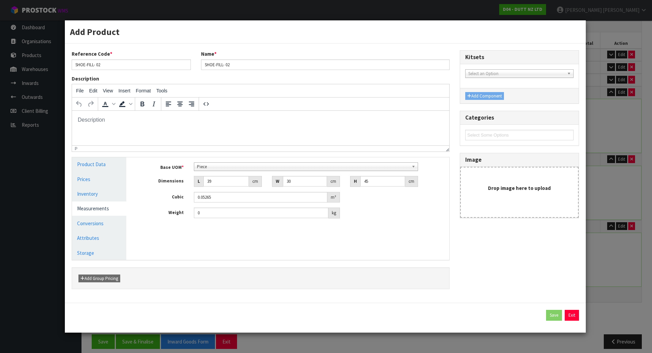
click at [92, 209] on link "Measurements" at bounding box center [99, 208] width 54 height 14
click at [101, 222] on link "Conversions" at bounding box center [99, 223] width 54 height 14
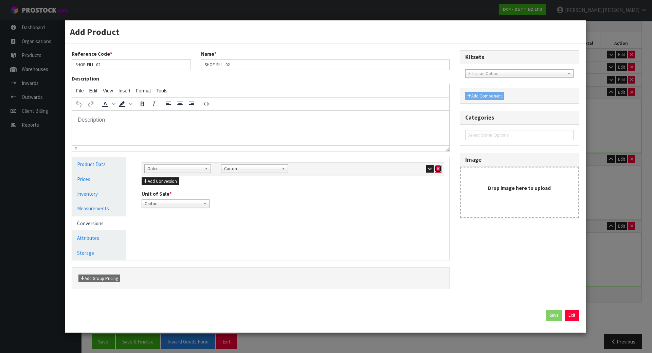
click at [439, 167] on icon "button" at bounding box center [438, 168] width 3 height 4
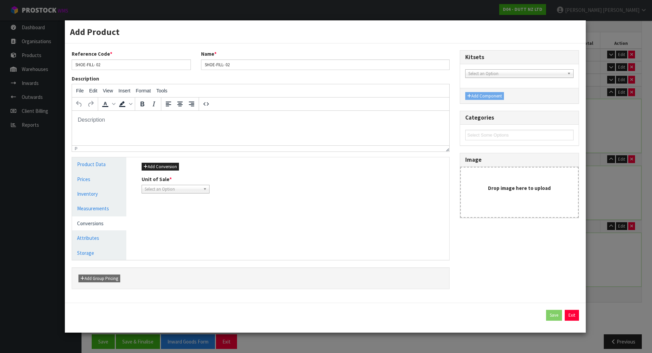
click at [172, 188] on span "Select an Option" at bounding box center [173, 189] width 56 height 8
click at [102, 208] on link "Measurements" at bounding box center [99, 208] width 54 height 14
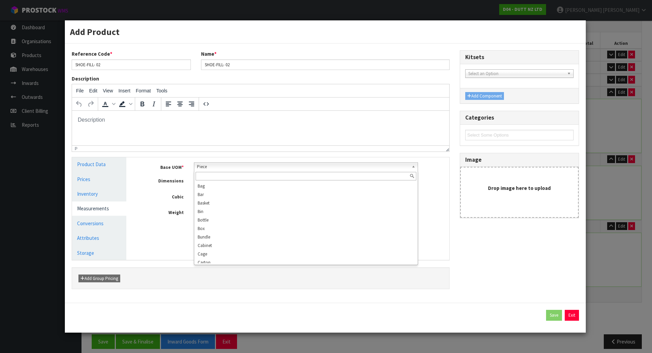
scroll to position [122, 0]
click at [209, 167] on span "Piece" at bounding box center [303, 167] width 212 height 8
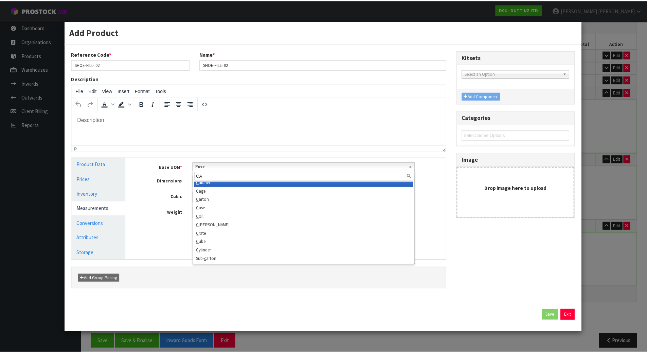
scroll to position [0, 0]
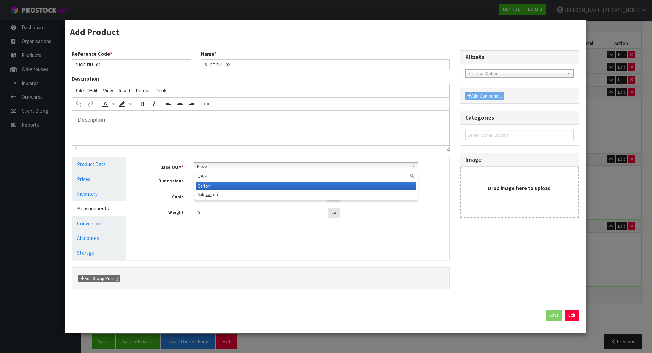
type input "CAR"
click at [213, 183] on li "Car ton" at bounding box center [306, 186] width 221 height 8
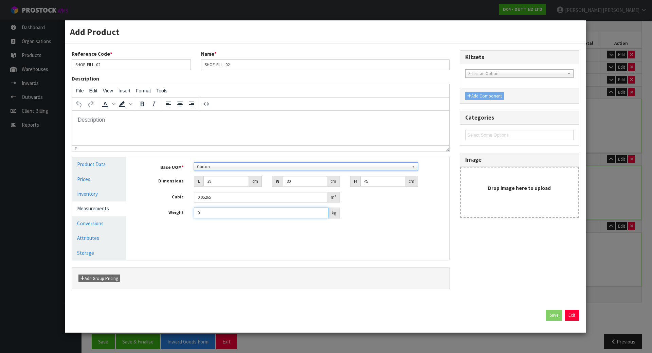
drag, startPoint x: 225, startPoint y: 210, endPoint x: 170, endPoint y: 212, distance: 54.7
click at [170, 212] on div "Weight 0 kg" at bounding box center [292, 212] width 313 height 11
type input "15.40"
drag, startPoint x: 208, startPoint y: 229, endPoint x: 187, endPoint y: 229, distance: 21.4
click at [208, 229] on div "Manage Stock Machine SKU Barcode Batch Number Serial Number Expiry Date Frozen …" at bounding box center [292, 208] width 323 height 103
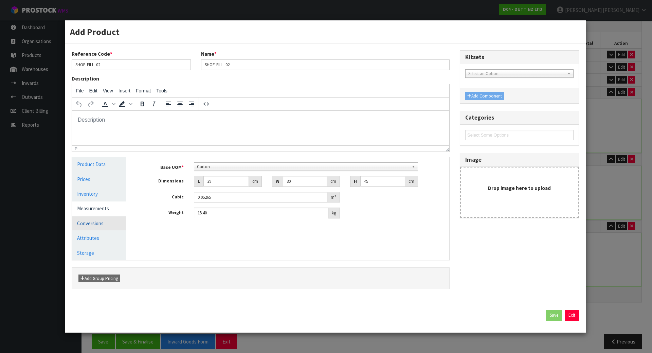
click at [110, 224] on link "Conversions" at bounding box center [99, 223] width 54 height 14
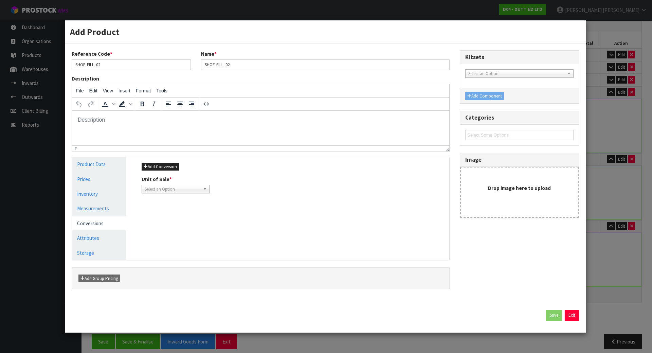
click at [176, 187] on span "Select an Option" at bounding box center [173, 189] width 56 height 8
click at [179, 206] on li "Piece" at bounding box center [175, 208] width 65 height 8
click at [556, 314] on button "Save" at bounding box center [554, 315] width 16 height 11
type input "15.4"
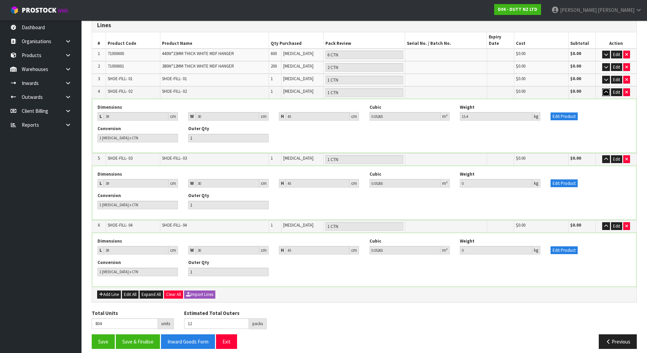
click at [604, 90] on icon "button" at bounding box center [606, 92] width 4 height 4
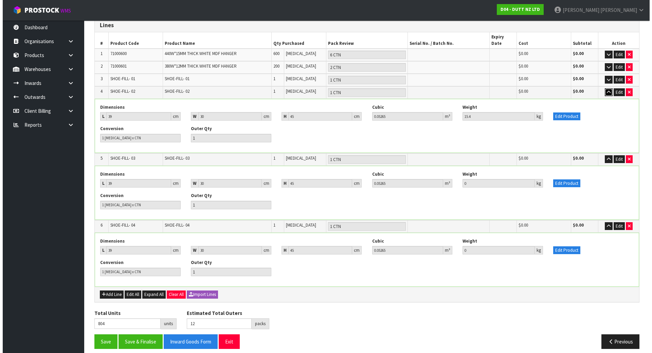
scroll to position [62, 0]
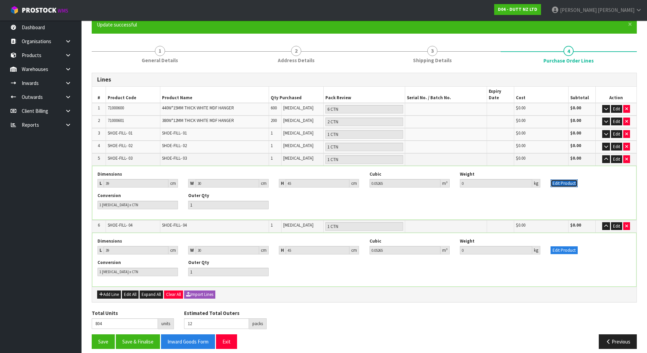
click at [566, 179] on button "Edit Product" at bounding box center [563, 183] width 27 height 8
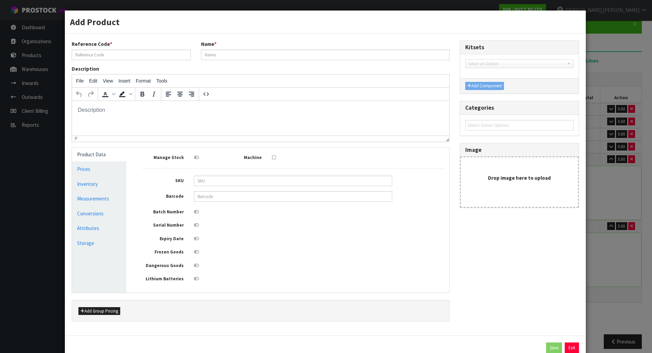
scroll to position [0, 0]
type input "SHOE-FILL- 03"
click at [94, 201] on link "Measurements" at bounding box center [99, 198] width 54 height 14
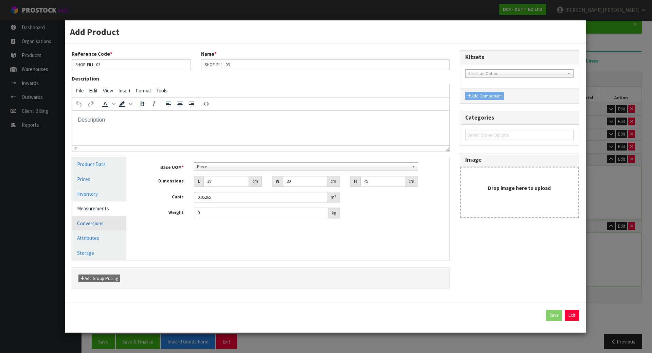
click at [105, 220] on link "Conversions" at bounding box center [99, 223] width 54 height 14
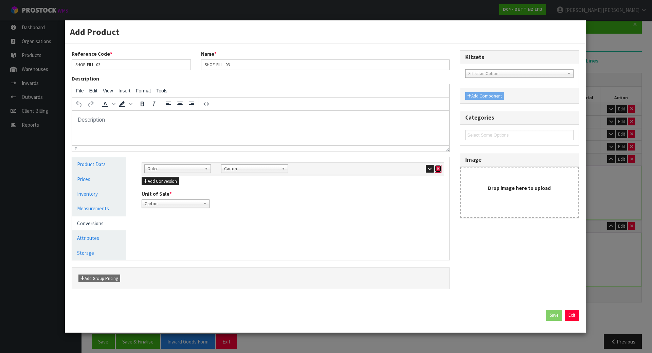
click at [438, 168] on icon "button" at bounding box center [438, 168] width 3 height 4
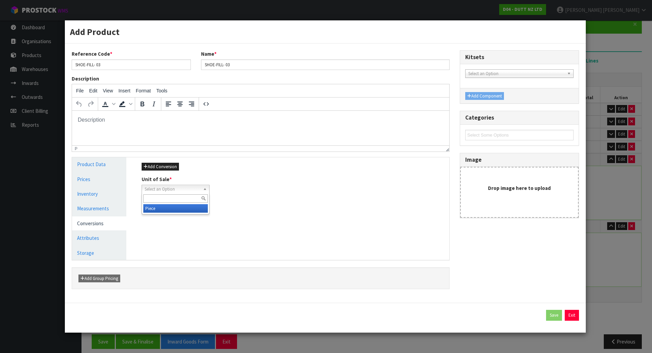
click at [159, 189] on span "Select an Option" at bounding box center [173, 189] width 56 height 8
click at [106, 207] on link "Measurements" at bounding box center [99, 208] width 54 height 14
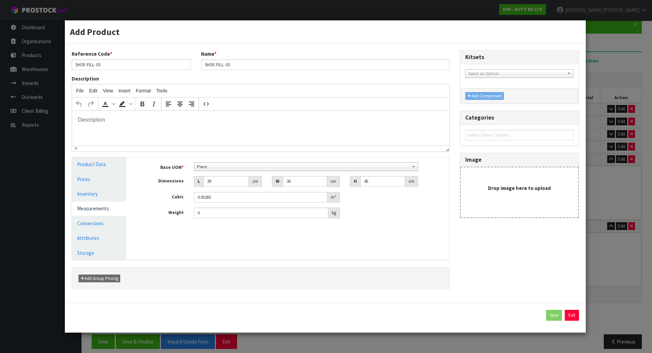
scroll to position [122, 0]
click at [219, 166] on span "Piece" at bounding box center [303, 167] width 212 height 8
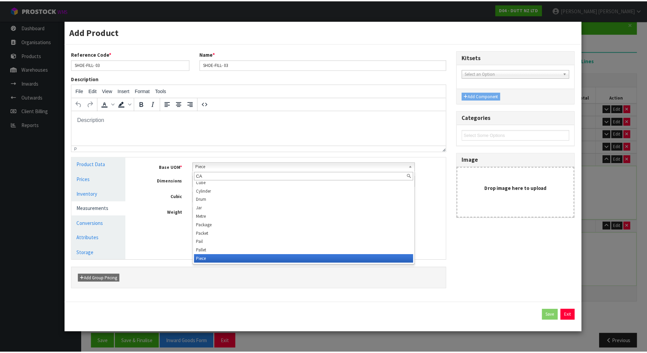
scroll to position [0, 0]
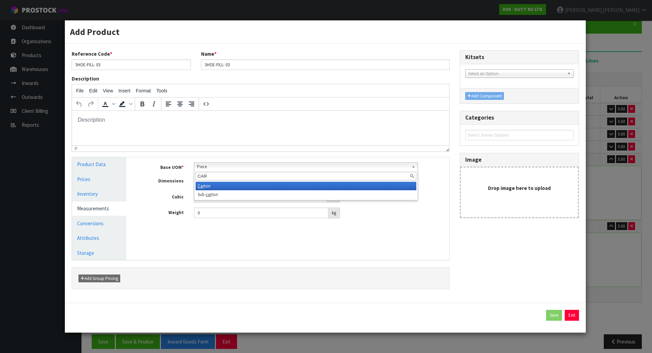
type input "CAR"
click at [216, 186] on li "Car ton" at bounding box center [306, 186] width 221 height 8
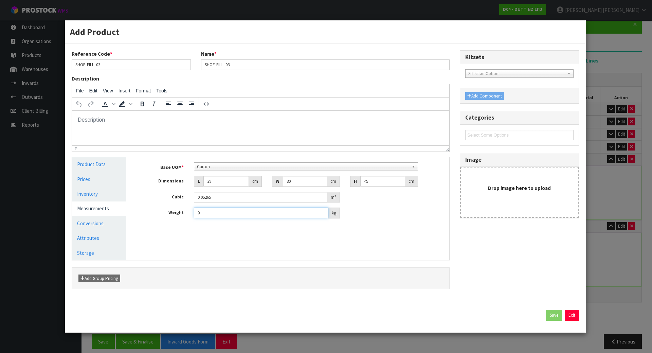
drag, startPoint x: 205, startPoint y: 210, endPoint x: 156, endPoint y: 210, distance: 49.2
click at [156, 210] on div "Weight 0 kg" at bounding box center [292, 212] width 313 height 11
type input "16.85"
click at [92, 219] on link "Conversions" at bounding box center [99, 223] width 54 height 14
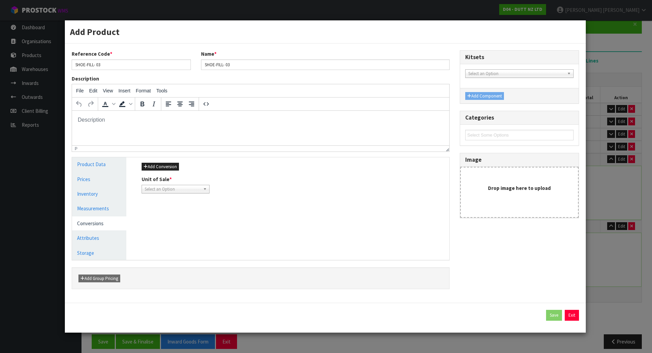
drag, startPoint x: 158, startPoint y: 194, endPoint x: 162, endPoint y: 189, distance: 6.3
click at [161, 191] on div "Add Conversion Unit of Sale * Carton Select an Option Piece" at bounding box center [292, 177] width 313 height 41
click at [162, 189] on span "Select an Option" at bounding box center [173, 189] width 56 height 8
click at [158, 209] on li "Piece" at bounding box center [175, 208] width 65 height 8
click at [556, 314] on button "Save" at bounding box center [554, 315] width 16 height 11
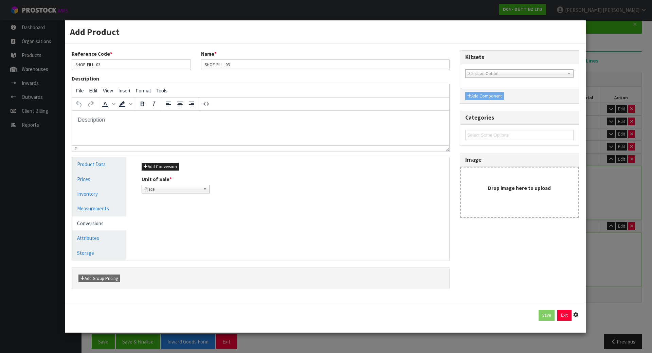
type input "16.85"
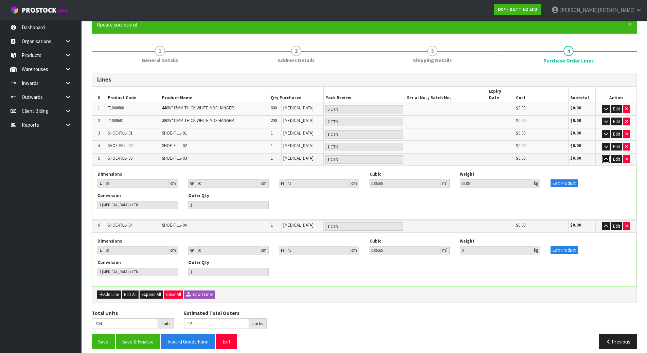
click at [603, 155] on button "button" at bounding box center [606, 159] width 8 height 8
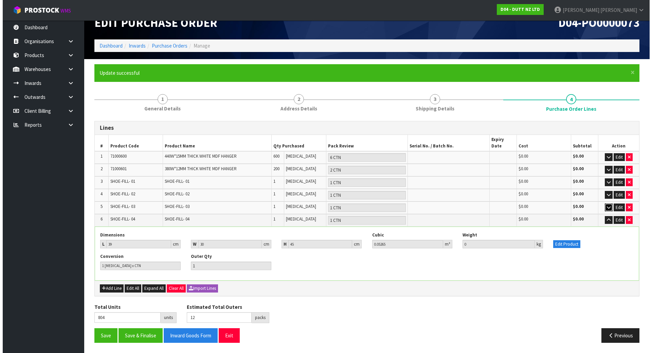
scroll to position [8, 0]
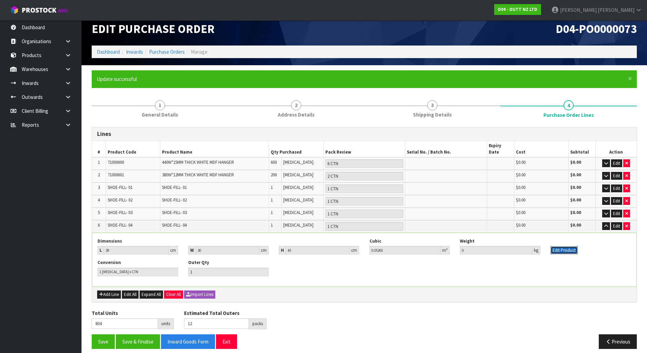
click at [564, 246] on button "Edit Product" at bounding box center [563, 250] width 27 height 8
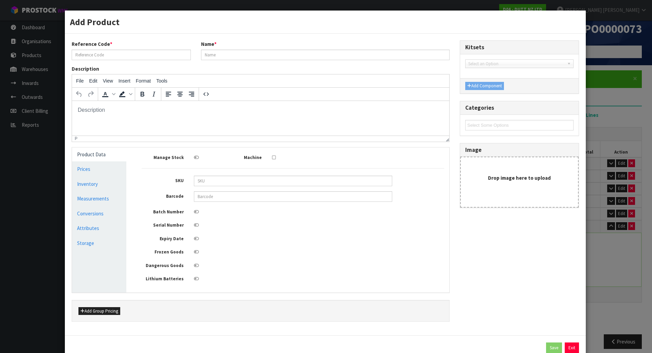
scroll to position [0, 0]
type input "SHOE-FILL- 04"
click at [87, 210] on link "Conversions" at bounding box center [99, 213] width 54 height 14
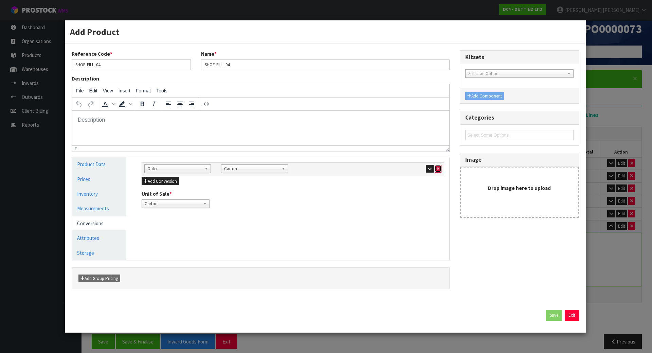
click at [439, 169] on icon "button" at bounding box center [438, 168] width 3 height 4
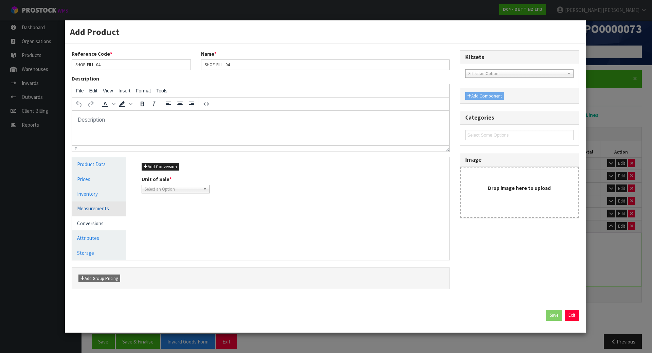
click at [102, 203] on link "Measurements" at bounding box center [99, 208] width 54 height 14
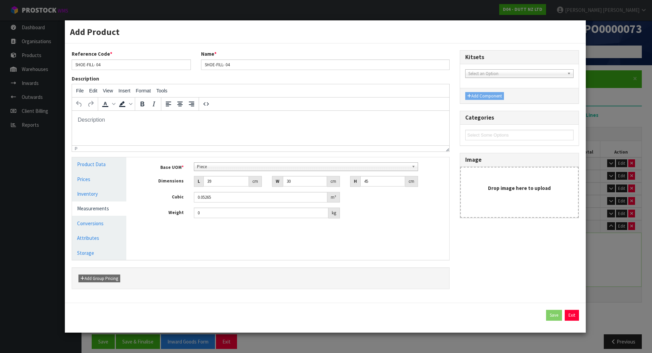
scroll to position [122, 0]
click at [243, 166] on span "Piece" at bounding box center [303, 167] width 212 height 8
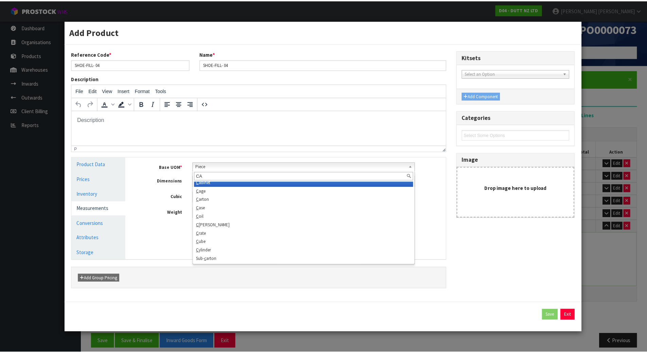
scroll to position [0, 0]
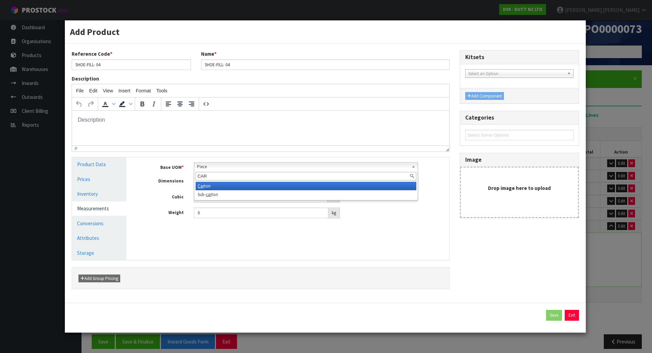
type input "CAR"
click at [235, 184] on li "Car ton" at bounding box center [306, 186] width 221 height 8
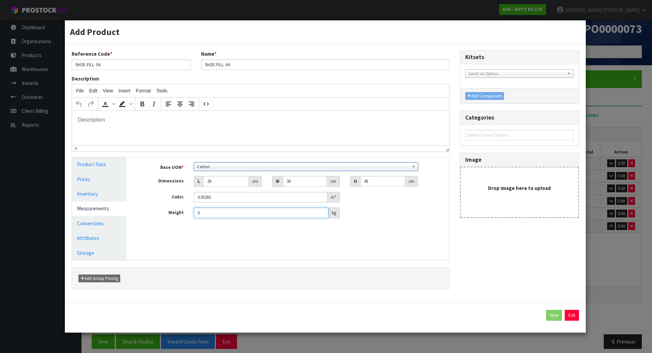
drag, startPoint x: 219, startPoint y: 211, endPoint x: 114, endPoint y: 211, distance: 105.2
click at [114, 211] on div "Product Data Prices Inventory Measurements Conversions Attributes Storage Manag…" at bounding box center [260, 208] width 387 height 103
type input "18.65"
click at [100, 217] on link "Conversions" at bounding box center [99, 223] width 54 height 14
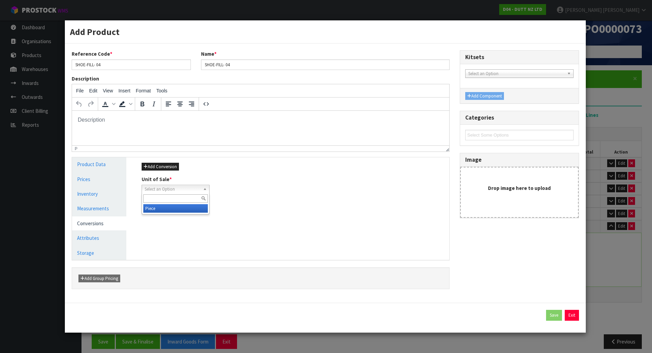
click at [171, 190] on span "Select an Option" at bounding box center [173, 189] width 56 height 8
click at [172, 205] on li "Piece" at bounding box center [175, 208] width 65 height 8
click at [551, 315] on button "Save" at bounding box center [554, 315] width 16 height 11
type input "18.65"
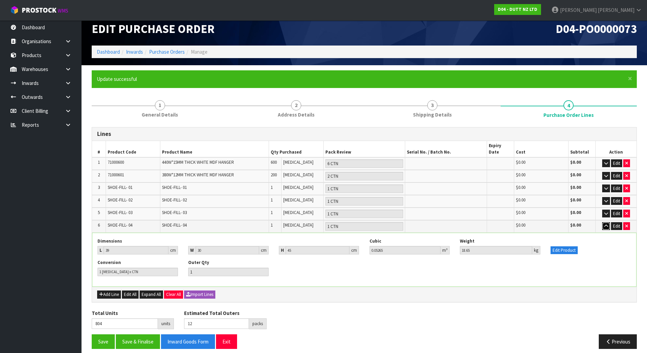
click at [607, 224] on icon "button" at bounding box center [606, 226] width 4 height 4
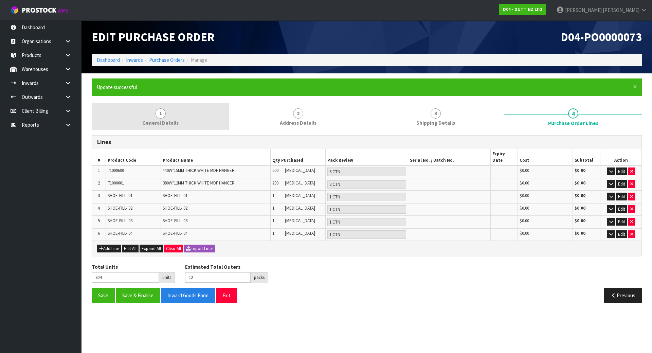
click at [184, 126] on link "1 General Details" at bounding box center [160, 116] width 137 height 27
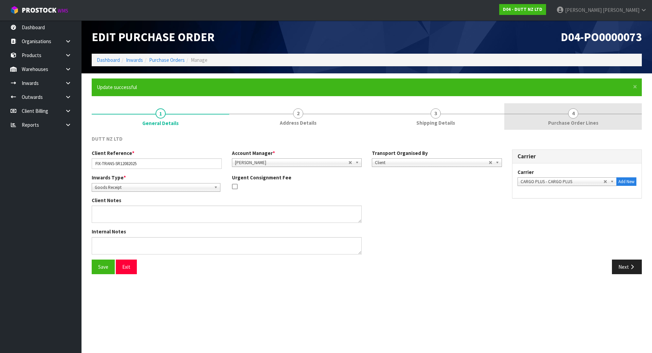
click at [571, 111] on span "4" at bounding box center [573, 113] width 10 height 10
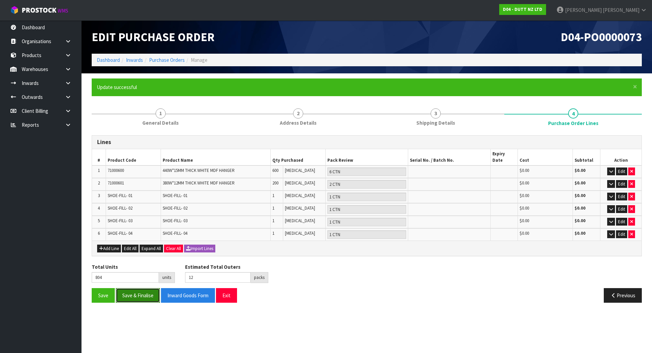
click at [132, 292] on button "Save & Finalise" at bounding box center [138, 295] width 44 height 15
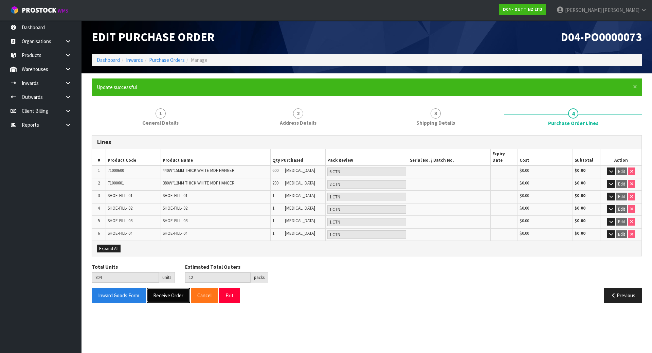
click at [166, 290] on button "Receive Order" at bounding box center [168, 295] width 43 height 15
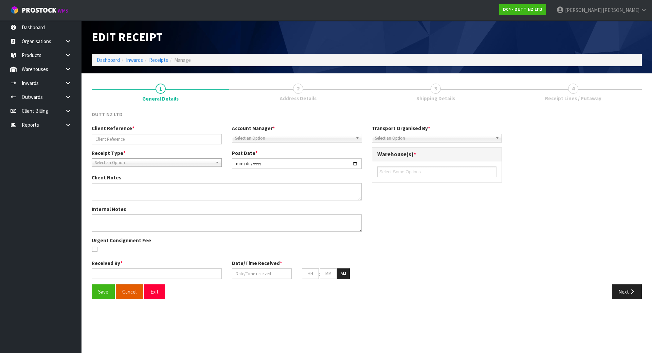
type input "FIX-TRANS-SR12082025"
type input "[DATE]"
type input "[PERSON_NAME]"
type input "[DATE]"
type input "04"
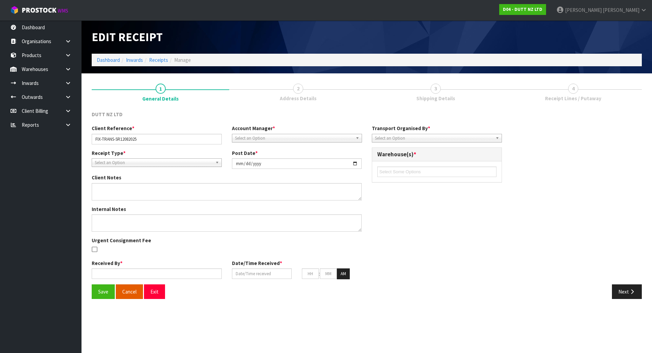
type input "38"
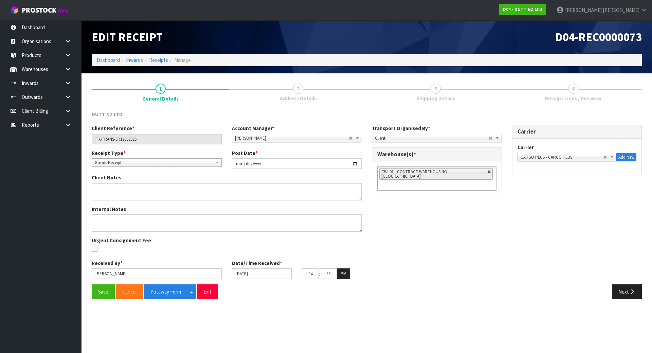
click at [487, 170] on link at bounding box center [489, 172] width 4 height 4
type input "Select Some Options"
click at [469, 174] on ul at bounding box center [436, 171] width 119 height 11
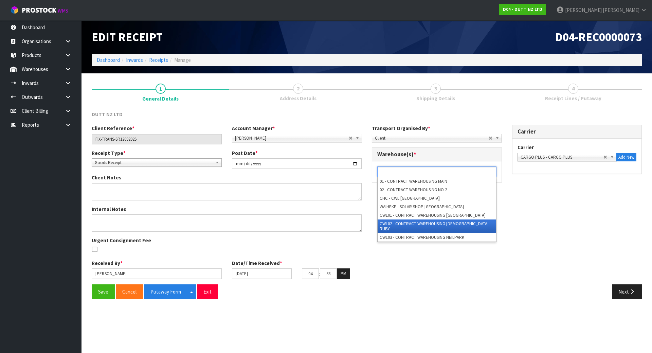
click at [433, 219] on li "CWL02 - CONTRACT WAREHOUSING [DEMOGRAPHIC_DATA] RUBY" at bounding box center [437, 226] width 118 height 14
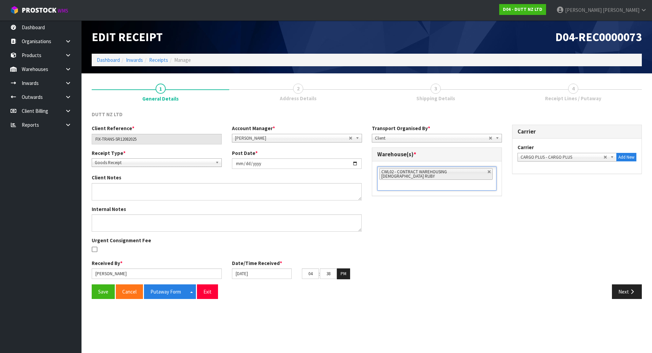
click at [395, 230] on div "Client Reference * FIX-TRANS-SR12082025 Account Manager * [PERSON_NAME] [PERSON…" at bounding box center [367, 204] width 560 height 159
click at [105, 291] on button "Save" at bounding box center [103, 291] width 23 height 15
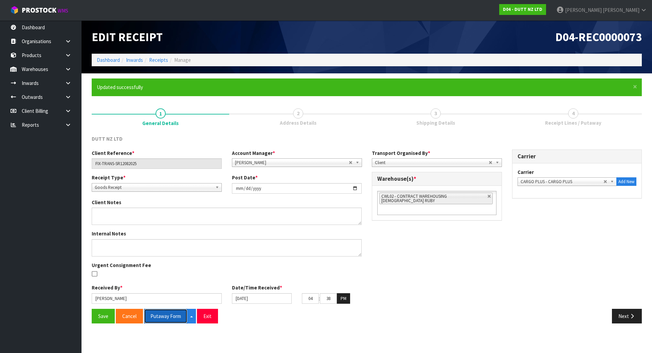
click at [173, 316] on button "Putaway Form" at bounding box center [165, 316] width 43 height 15
click at [623, 321] on button "Next" at bounding box center [627, 316] width 30 height 15
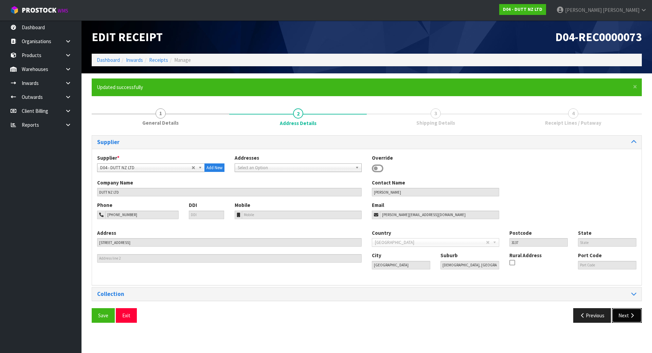
click at [623, 321] on button "Next" at bounding box center [627, 315] width 30 height 15
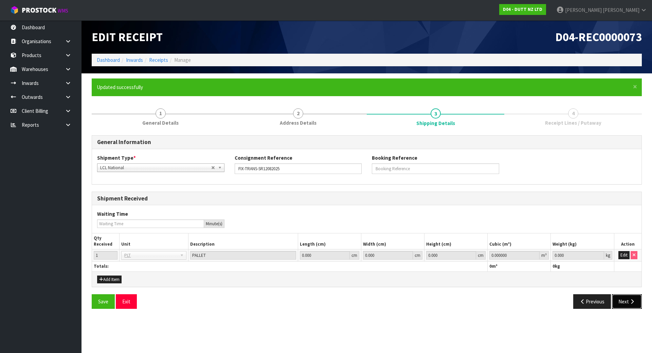
click at [622, 300] on button "Next" at bounding box center [627, 301] width 30 height 15
click at [622, 258] on button "Edit" at bounding box center [623, 255] width 11 height 8
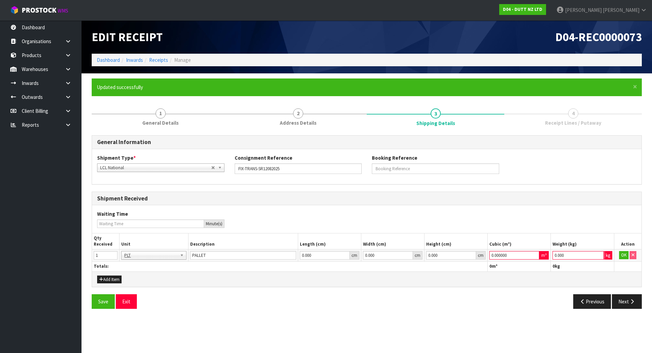
drag, startPoint x: 578, startPoint y: 257, endPoint x: 454, endPoint y: 260, distance: 124.0
click at [459, 260] on tr "1 BAG BAR BSK BIN BTL BOX BDL CAB CGE CTN CSE COI CRA CRT CBE CYL DRM JAR MTR P…" at bounding box center [366, 255] width 549 height 12
type input "0"
drag, startPoint x: 517, startPoint y: 254, endPoint x: 388, endPoint y: 258, distance: 129.4
click at [388, 258] on tr "1 BAG BAR BSK BIN BTL BOX BDL CAB CGE CTN CSE COI CRA CRT CBE CYL DRM JAR MTR P…" at bounding box center [366, 255] width 549 height 12
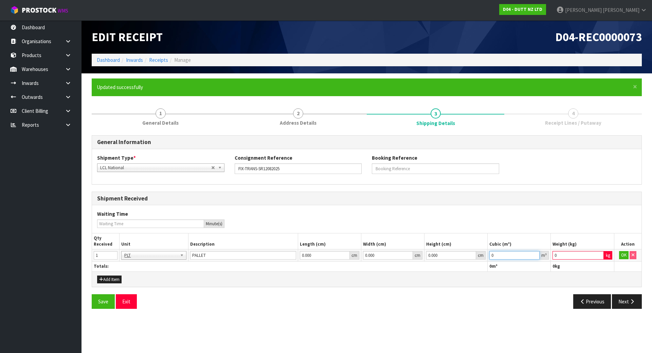
type input "0"
drag, startPoint x: 581, startPoint y: 255, endPoint x: 510, endPoint y: 259, distance: 71.4
click at [510, 259] on tr "1 BAG BAR BSK BIN BTL BOX BDL CAB CGE CTN CSE COI CRA CRT CBE CYL DRM JAR MTR P…" at bounding box center [366, 255] width 549 height 12
type input "1"
drag, startPoint x: 515, startPoint y: 256, endPoint x: 426, endPoint y: 256, distance: 89.6
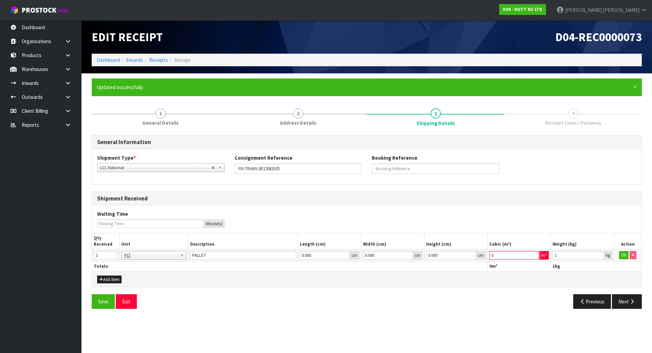
click at [426, 256] on tr "1 BAG BAR BSK BIN BTL BOX BDL CAB CGE CTN CSE COI CRA CRT CBE CYL DRM JAR MTR P…" at bounding box center [366, 255] width 549 height 12
click at [621, 254] on button "OK" at bounding box center [624, 255] width 10 height 8
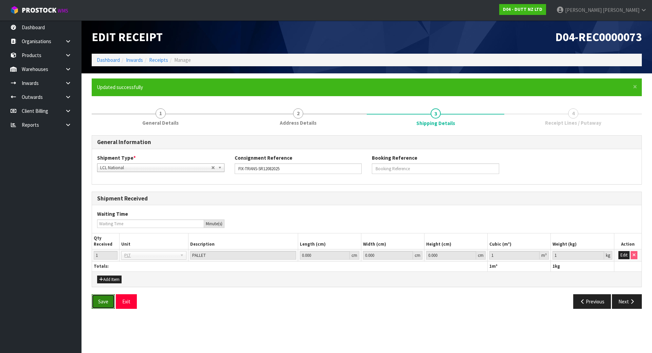
click at [106, 299] on button "Save" at bounding box center [103, 301] width 23 height 15
click at [621, 304] on button "Next" at bounding box center [627, 301] width 30 height 15
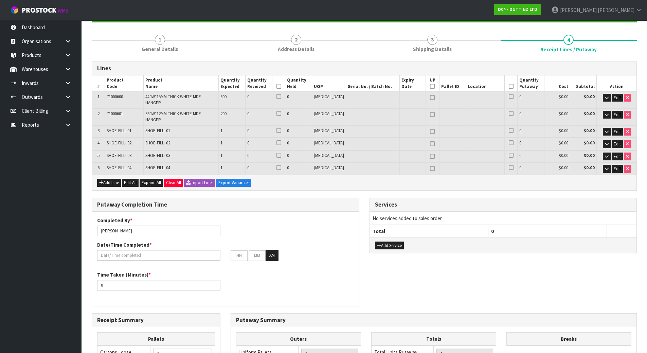
scroll to position [68, 0]
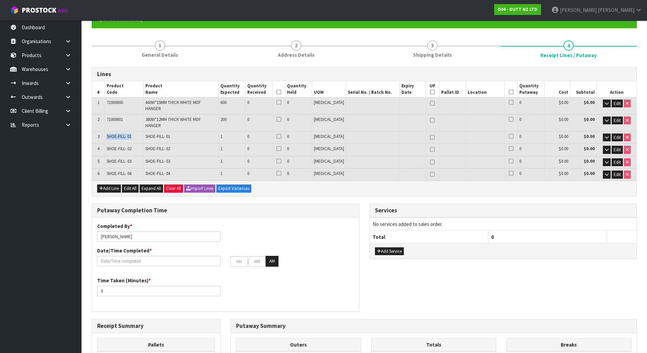
drag, startPoint x: 108, startPoint y: 126, endPoint x: 137, endPoint y: 127, distance: 29.6
click at [137, 131] on td "SHOE-FILL- 01" at bounding box center [124, 137] width 39 height 12
copy span "SHOE-FILL- 01"
click at [399, 247] on button "Add Service" at bounding box center [389, 251] width 29 height 8
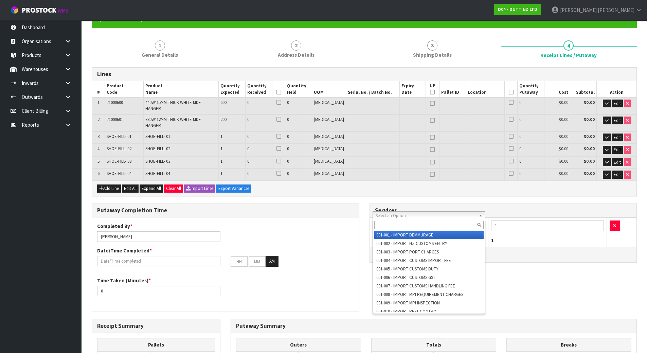
click at [398, 224] on input "text" at bounding box center [429, 225] width 110 height 8
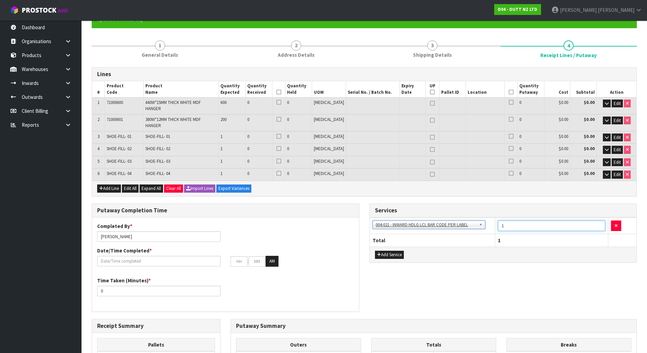
drag, startPoint x: 514, startPoint y: 220, endPoint x: 459, endPoint y: 220, distance: 55.0
click at [459, 220] on tr "001-001 - IMPORT DEMMURAGE 001-002 - IMPORT NZ CUSTOMS ENTRY 001-003 - IMPORT P…" at bounding box center [503, 225] width 267 height 17
click at [513, 251] on div "Add Service" at bounding box center [503, 253] width 267 height 15
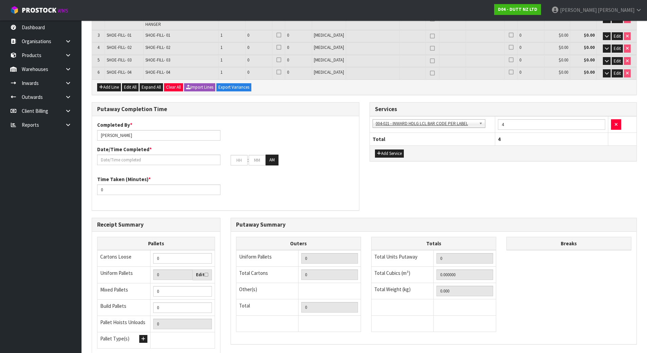
scroll to position [170, 0]
click at [438, 166] on div "Putaway Completion Time Completed By * [PERSON_NAME] Date/Time Completed * : : …" at bounding box center [364, 159] width 555 height 115
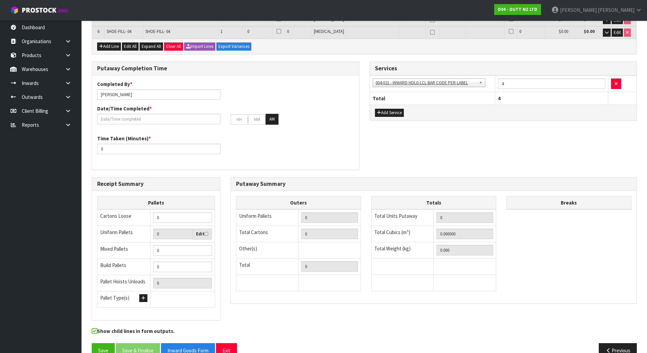
scroll to position [216, 0]
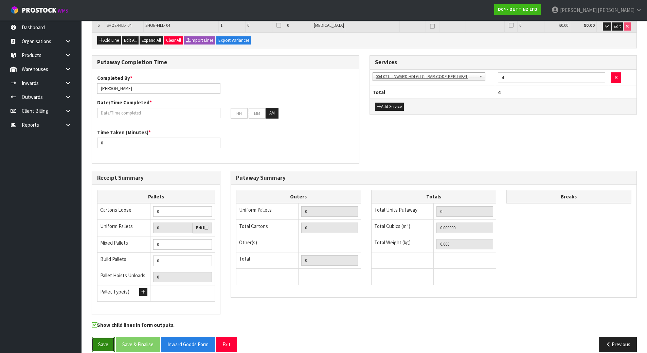
click at [108, 338] on button "Save" at bounding box center [103, 344] width 23 height 15
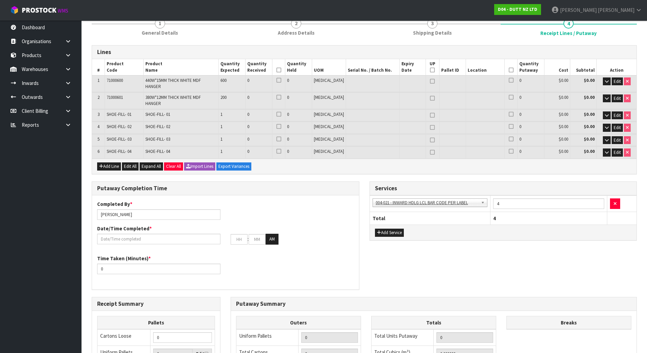
scroll to position [102, 0]
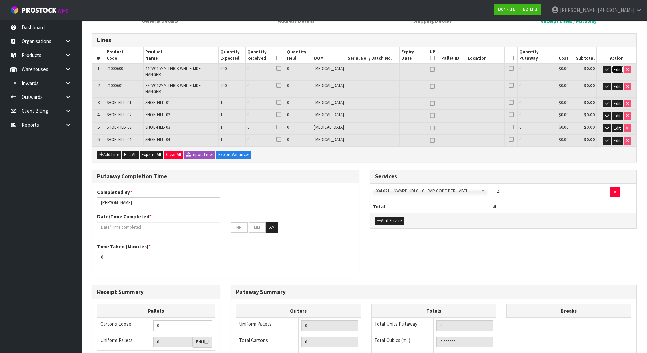
click at [616, 67] on span "Edit" at bounding box center [616, 70] width 7 height 6
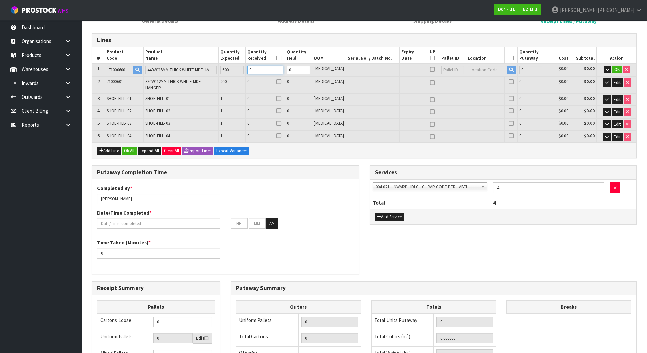
click at [162, 70] on tr "1 71000600 440W*15MM THICK WHITE MDF HANGER 600 0 0 [MEDICAL_DATA] 0 $0.00 $0.0…" at bounding box center [364, 69] width 544 height 13
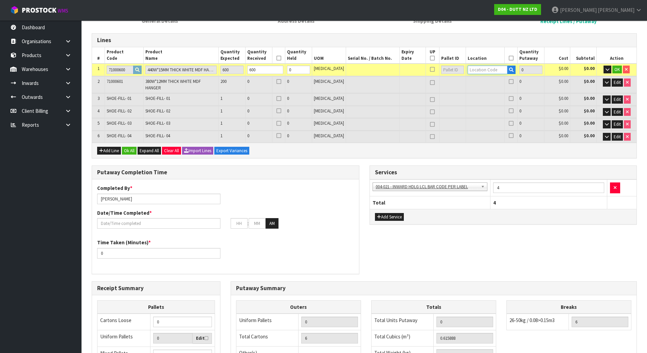
click at [481, 69] on input "text" at bounding box center [487, 70] width 40 height 8
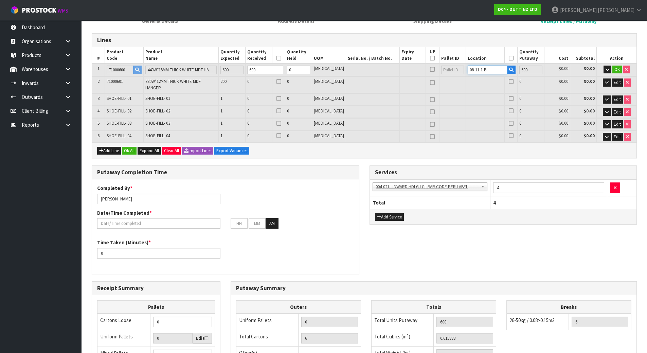
drag, startPoint x: 481, startPoint y: 70, endPoint x: 429, endPoint y: 68, distance: 51.3
click at [429, 68] on tr "1 71000600 440W*15MM THICK WHITE MDF HANGER 600 600 0 [MEDICAL_DATA] 08-11-1-B …" at bounding box center [364, 69] width 544 height 13
click at [615, 72] on span "OK" at bounding box center [616, 70] width 5 height 6
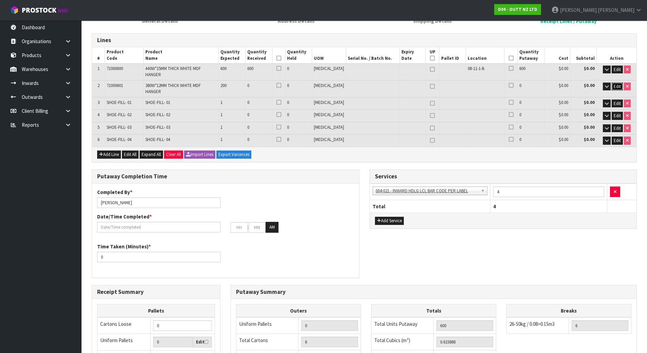
click at [614, 84] on span "Edit" at bounding box center [616, 87] width 7 height 6
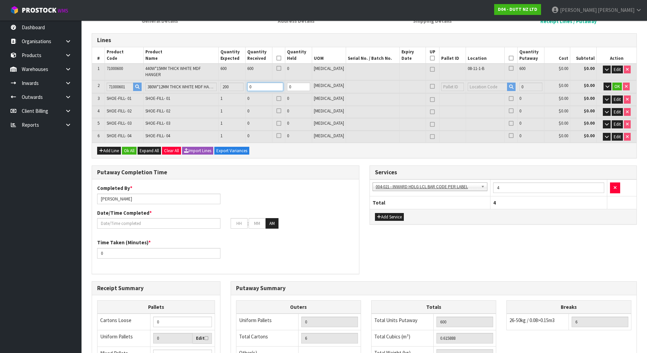
drag, startPoint x: 269, startPoint y: 82, endPoint x: 199, endPoint y: 87, distance: 70.1
click at [199, 87] on tr "2 71000601 380W*12MM THICK WHITE MDF HANGER 200 0 0 [MEDICAL_DATA] 0 $0.00 $0.0…" at bounding box center [364, 86] width 544 height 13
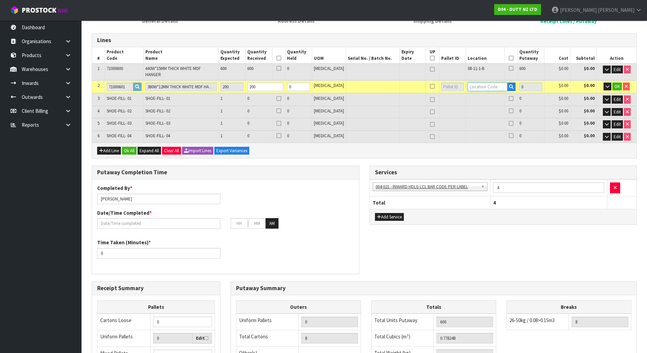
click at [488, 82] on input "text" at bounding box center [487, 86] width 40 height 8
paste input "08-11-1-B"
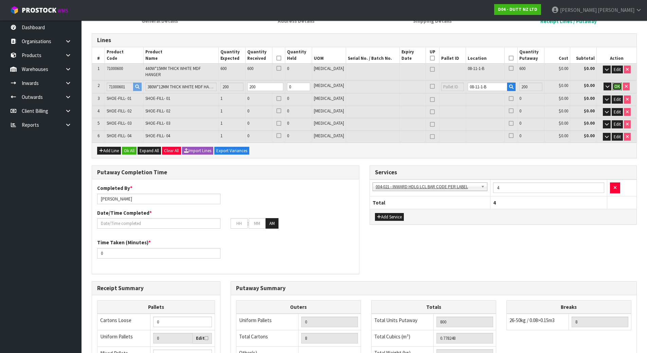
click at [614, 84] on span "OK" at bounding box center [616, 87] width 5 height 6
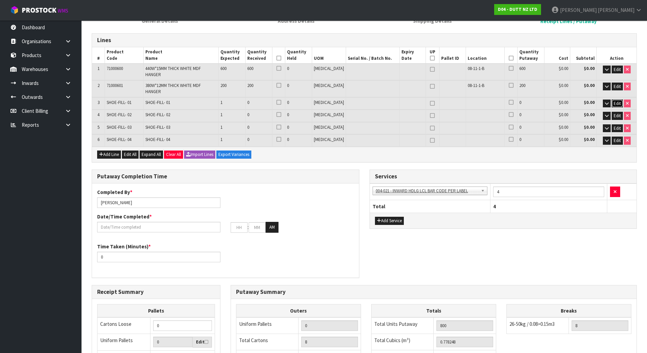
click at [616, 99] on button "Edit" at bounding box center [616, 103] width 11 height 8
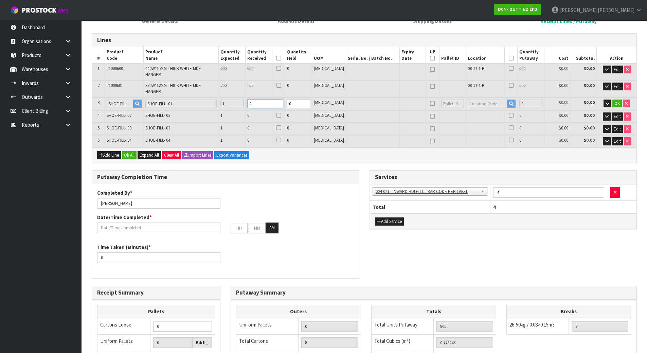
click at [218, 97] on tr "3 SHOE-FILL- 01 SHOE-FILL- 01 1 0 0 [MEDICAL_DATA] 0 $0.00 $0.00 OK" at bounding box center [364, 103] width 544 height 13
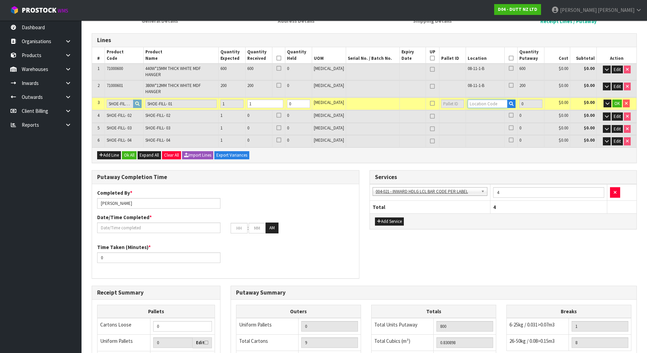
click at [492, 99] on input "text" at bounding box center [487, 103] width 40 height 8
paste input "08-11-1-B"
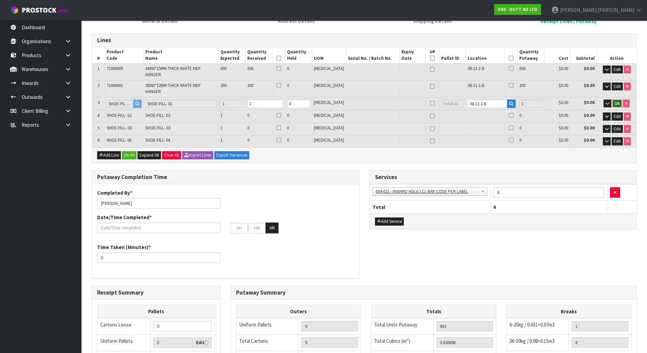
click at [613, 99] on button "OK" at bounding box center [617, 103] width 10 height 8
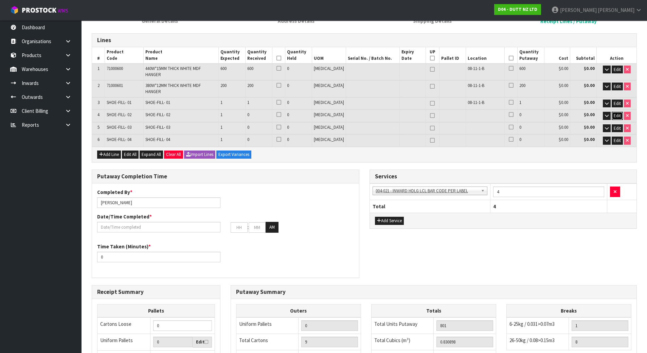
click at [620, 112] on button "Edit" at bounding box center [616, 116] width 11 height 8
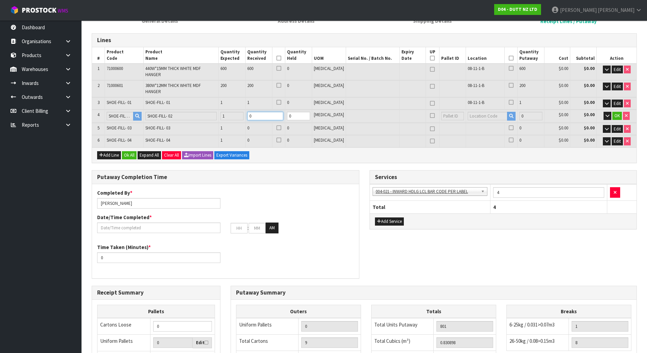
click at [240, 110] on tr "4 SHOE-FILL- 02 SHOE-FILL- 02 1 0 0 [MEDICAL_DATA] 0 $0.00 $0.00 OK" at bounding box center [364, 116] width 544 height 13
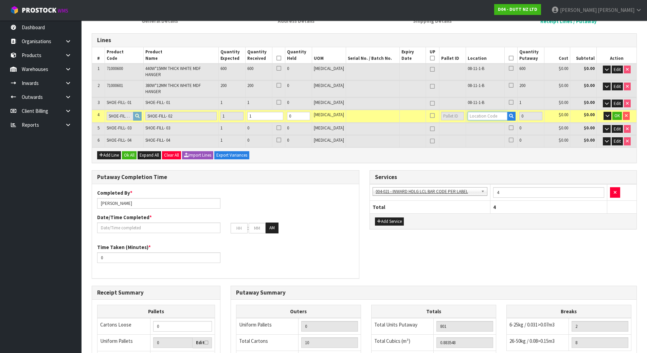
click at [475, 112] on input "text" at bounding box center [487, 116] width 40 height 8
paste input "08-11-1-B"
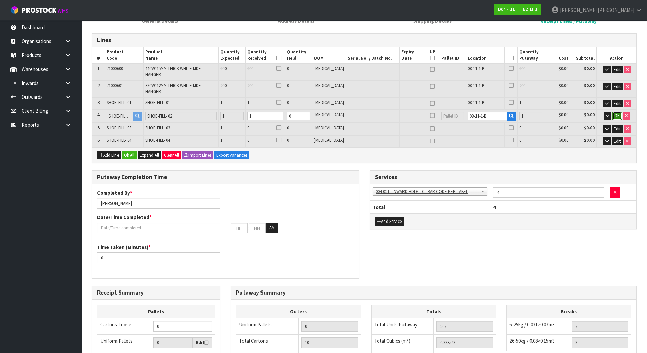
click at [617, 113] on span "OK" at bounding box center [616, 116] width 5 height 6
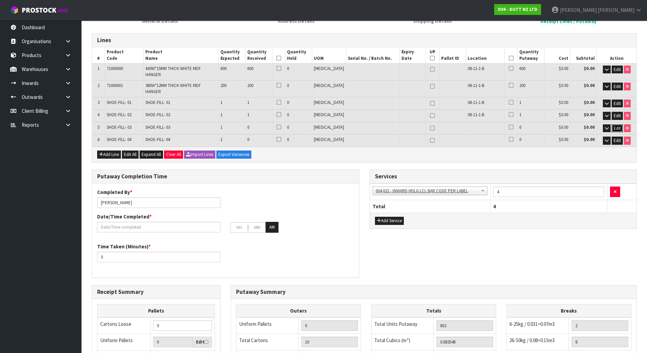
click at [617, 125] on span "Edit" at bounding box center [616, 128] width 7 height 6
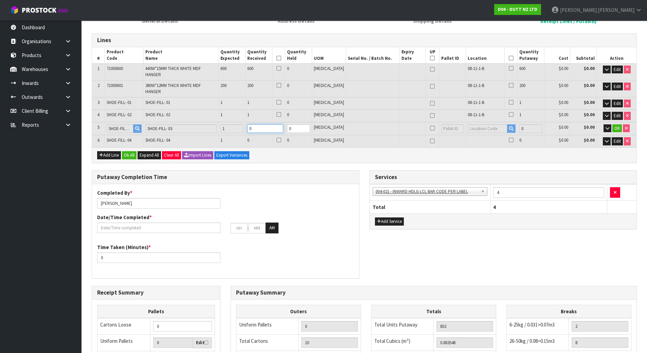
click at [225, 122] on tr "5 SHOE-FILL- 03 SHOE-FILL- 03 1 0 0 [MEDICAL_DATA] 0 $0.00 $0.00 OK" at bounding box center [364, 128] width 544 height 13
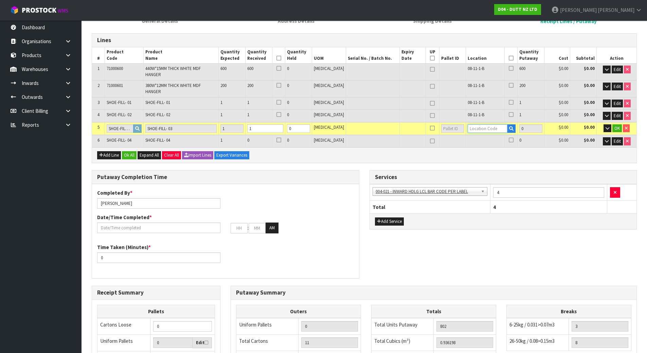
click at [476, 124] on input "text" at bounding box center [487, 128] width 40 height 8
paste input "08-11-1-B"
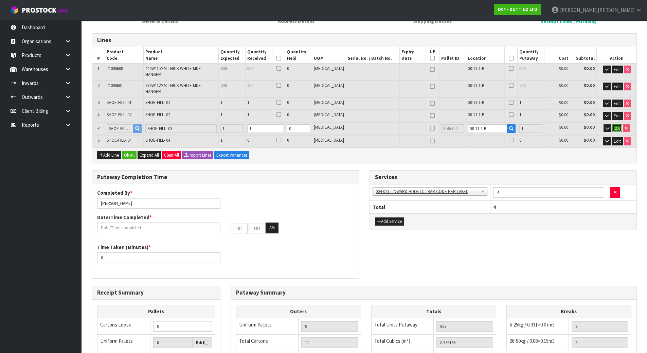
click at [614, 125] on span "OK" at bounding box center [616, 128] width 5 height 6
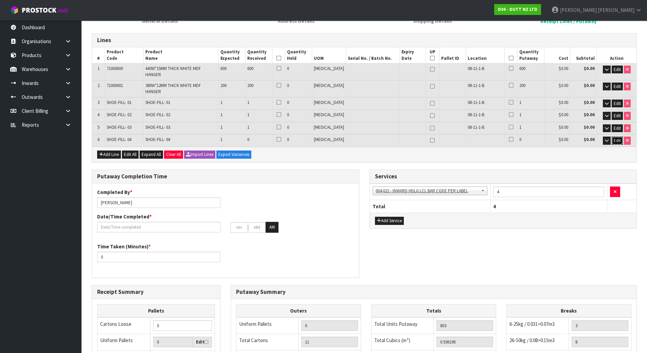
click at [617, 137] on span "Edit" at bounding box center [616, 140] width 7 height 6
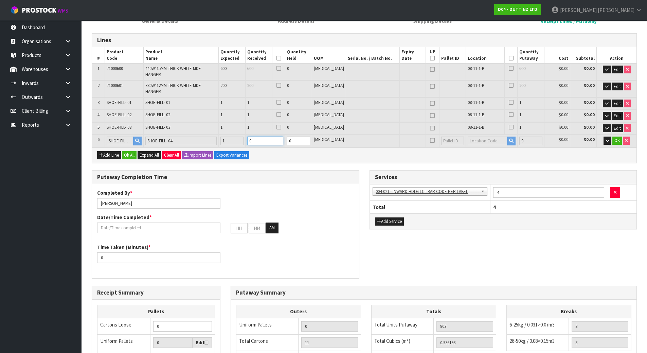
click at [246, 134] on tr "6 SHOE-FILL- 04 SHOE-FILL- 04 1 0 0 [MEDICAL_DATA] 0 $0.00 $0.00 OK" at bounding box center [364, 140] width 544 height 13
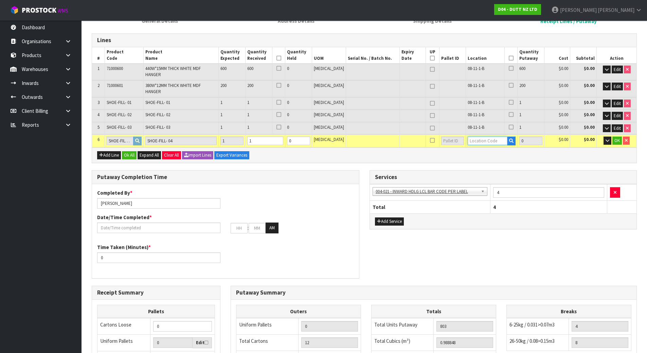
click at [488, 136] on input "text" at bounding box center [487, 140] width 40 height 8
paste input "08-11-1-B"
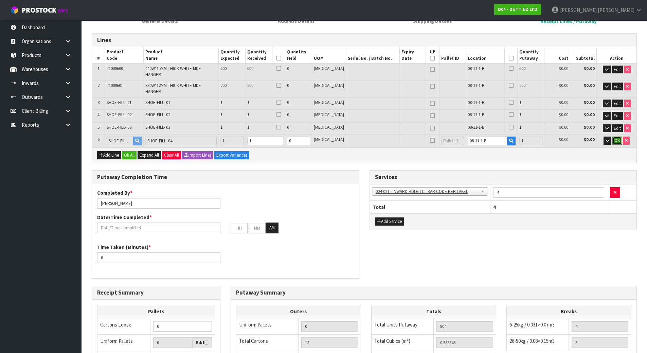
click at [614, 137] on span "OK" at bounding box center [616, 140] width 5 height 6
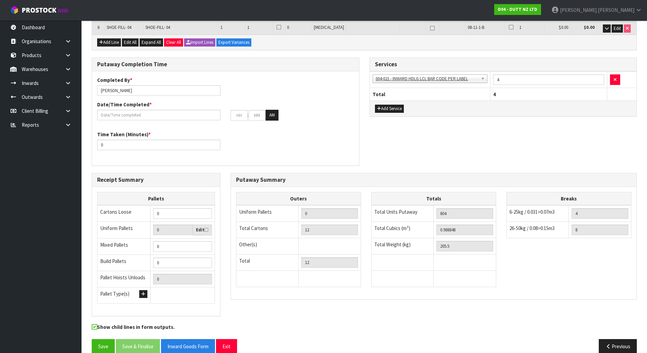
scroll to position [216, 0]
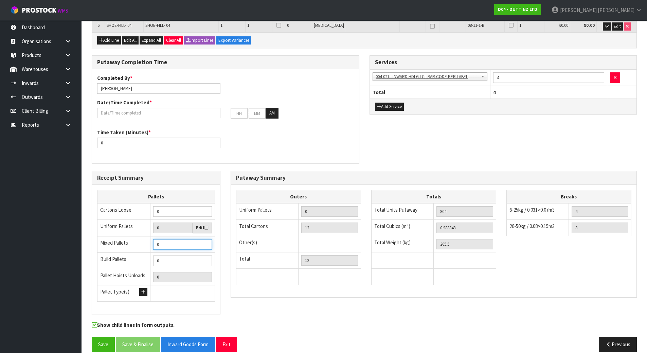
drag, startPoint x: 172, startPoint y: 238, endPoint x: 116, endPoint y: 234, distance: 55.5
click at [123, 236] on tr "Mixed Pallets 0" at bounding box center [155, 244] width 117 height 16
click at [388, 127] on div "Putaway Completion Time Completed By * [PERSON_NAME] Date/Time Completed * : : …" at bounding box center [364, 112] width 555 height 115
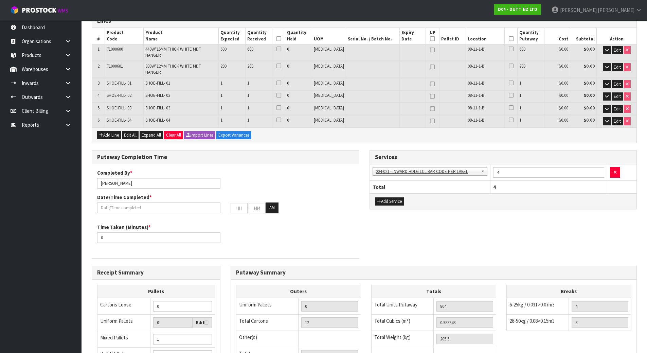
scroll to position [80, 0]
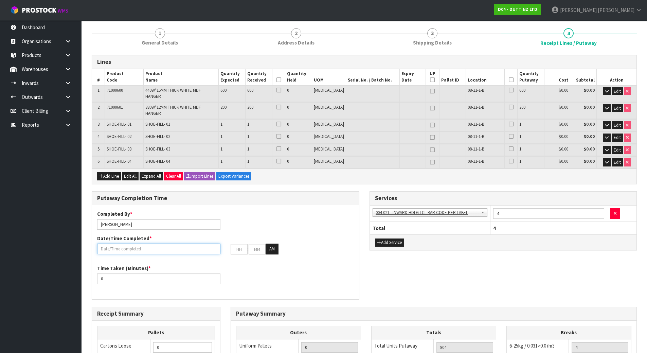
click at [169, 243] on input "text" at bounding box center [158, 248] width 123 height 11
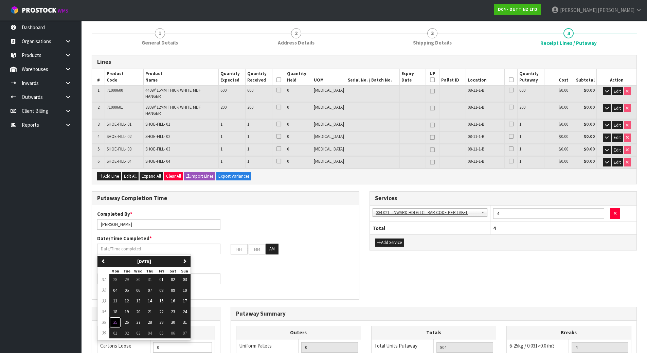
click at [115, 319] on span "25" at bounding box center [115, 322] width 4 height 6
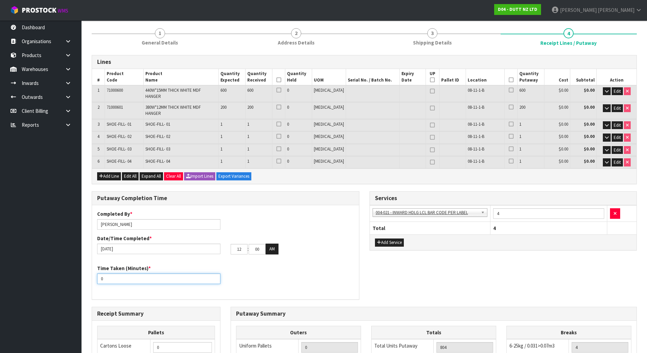
drag, startPoint x: 126, startPoint y: 268, endPoint x: 73, endPoint y: 267, distance: 52.3
click at [73, 267] on body "Toggle navigation ProStock WMS D04 - DUTT NZ LTD [PERSON_NAME] Logout Dashboard…" at bounding box center [323, 96] width 647 height 353
drag, startPoint x: 241, startPoint y: 241, endPoint x: 223, endPoint y: 237, distance: 18.4
click at [223, 243] on div "[DATE] 12 : 00 : 00 AM" at bounding box center [225, 248] width 267 height 11
drag, startPoint x: 123, startPoint y: 270, endPoint x: 44, endPoint y: 267, distance: 78.2
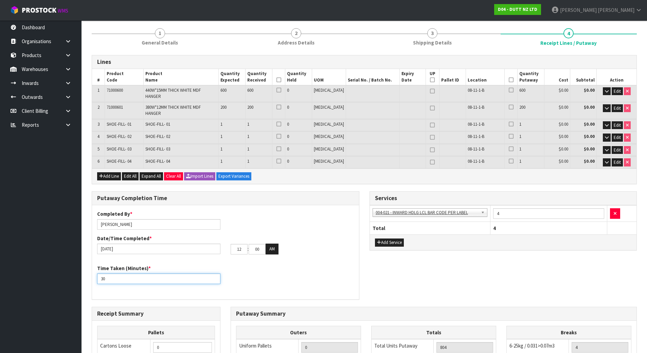
click at [44, 267] on body "Toggle navigation ProStock WMS D04 - DUTT NZ LTD [PERSON_NAME] Logout Dashboard…" at bounding box center [323, 96] width 647 height 353
click at [222, 269] on div "Time Taken (Minutes) * 45" at bounding box center [158, 273] width 133 height 19
drag, startPoint x: 242, startPoint y: 240, endPoint x: 185, endPoint y: 240, distance: 57.4
click at [185, 243] on div "[DATE] 12 : 00 : 00 AM" at bounding box center [225, 248] width 267 height 11
drag, startPoint x: 263, startPoint y: 241, endPoint x: 222, endPoint y: 242, distance: 41.1
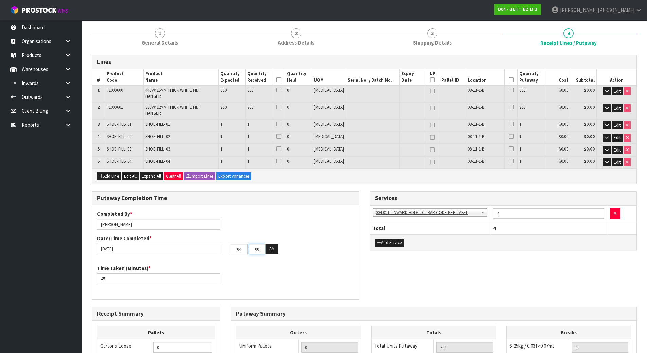
click at [222, 243] on div "[DATE] 04 : 00 : 00 AM" at bounding box center [225, 248] width 267 height 11
click at [271, 264] on div "Time Taken (Minutes) * 45" at bounding box center [225, 276] width 267 height 24
click at [274, 243] on button "AM" at bounding box center [271, 248] width 13 height 11
click at [269, 264] on div "Time Taken (Minutes) * 45" at bounding box center [225, 276] width 267 height 24
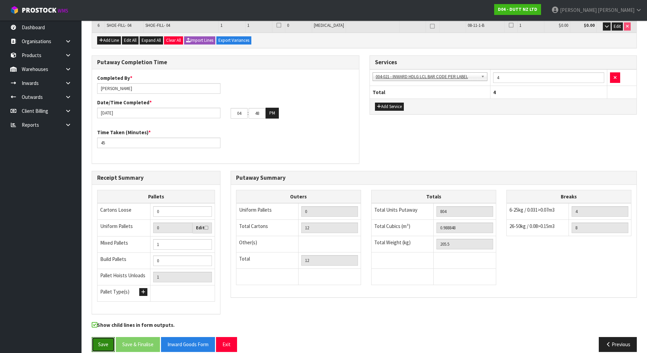
click at [104, 337] on button "Save" at bounding box center [103, 344] width 23 height 15
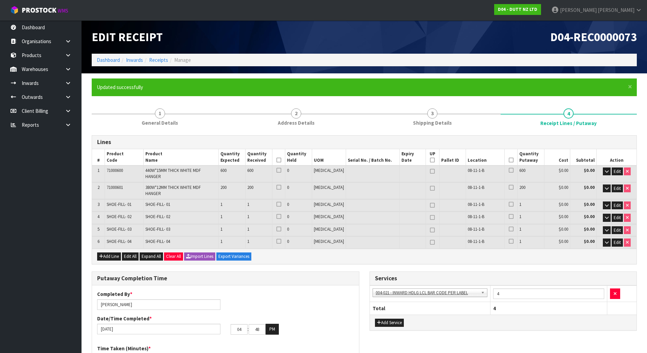
click at [504, 164] on th at bounding box center [510, 157] width 13 height 16
click at [509, 160] on icon at bounding box center [511, 160] width 5 height 0
click at [285, 159] on th at bounding box center [278, 157] width 13 height 16
click at [281, 160] on icon at bounding box center [278, 160] width 5 height 0
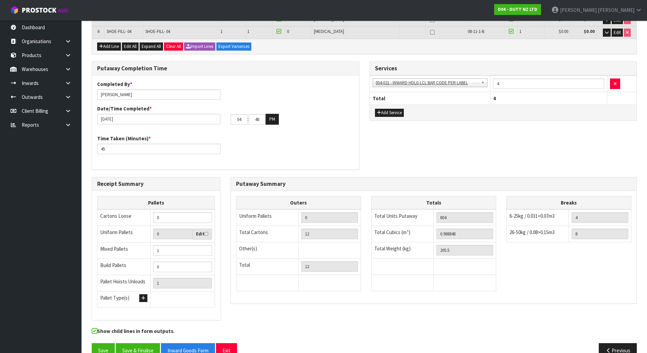
scroll to position [216, 0]
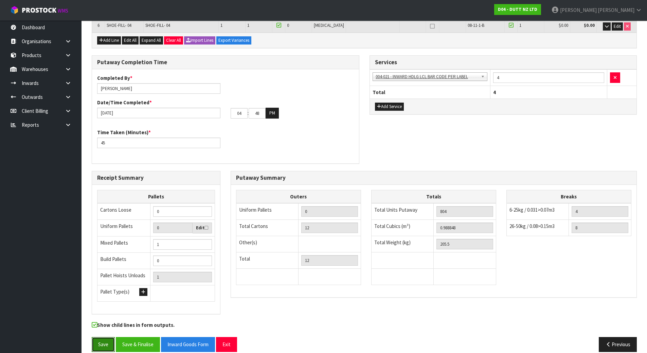
click at [100, 337] on button "Save" at bounding box center [103, 344] width 23 height 15
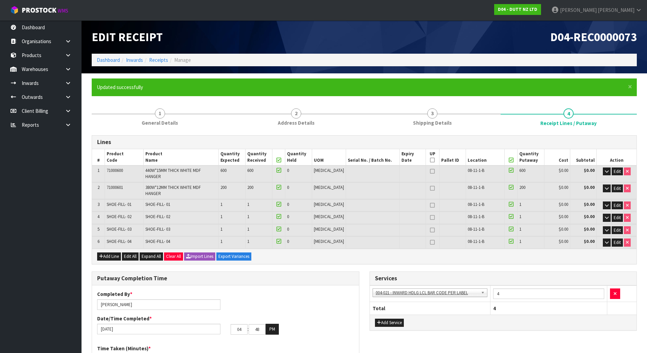
scroll to position [204, 0]
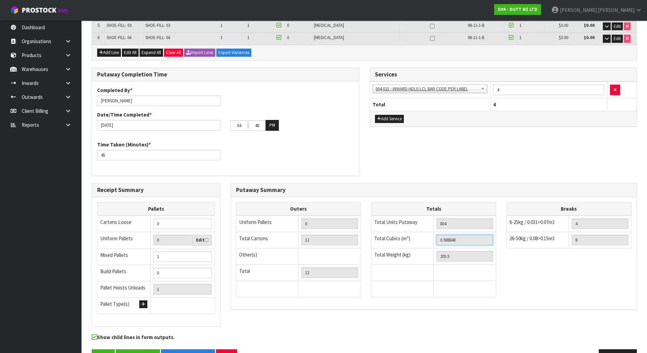
drag, startPoint x: 466, startPoint y: 230, endPoint x: 367, endPoint y: 232, distance: 99.8
click at [367, 232] on div "Totals Total Units Putaway 804 Total Cubics (m³) 0.988848 Total Weight (kg) 205…" at bounding box center [433, 253] width 135 height 102
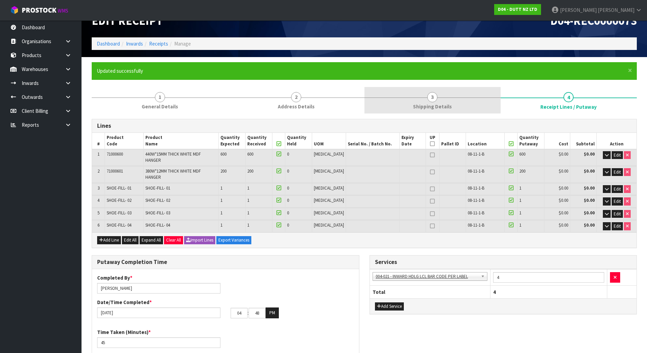
scroll to position [0, 0]
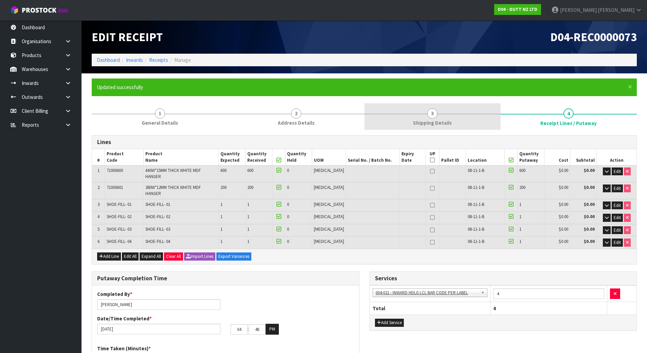
click at [423, 109] on link "3 Shipping Details" at bounding box center [432, 116] width 136 height 27
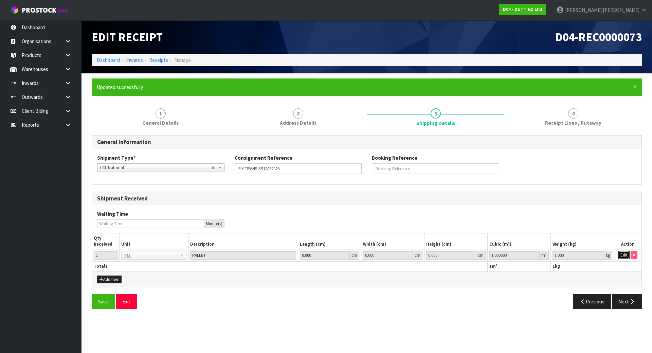
click at [620, 256] on button "Edit" at bounding box center [623, 255] width 11 height 8
drag, startPoint x: 504, startPoint y: 259, endPoint x: 411, endPoint y: 257, distance: 92.7
click at [415, 258] on tr "1 BAG BAR BSK BIN BTL BOX BDL CAB CGE CTN CSE COI CRA CRT CBE CYL DRM JAR MTR P…" at bounding box center [366, 255] width 549 height 12
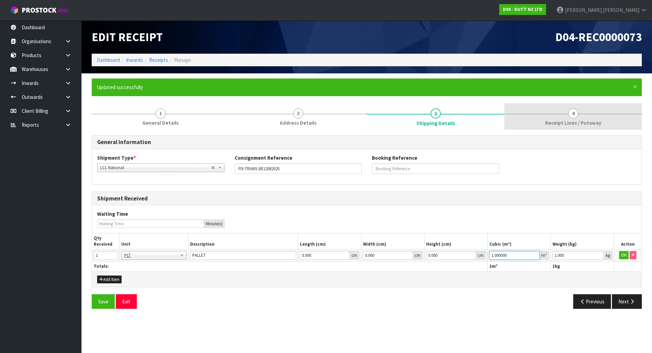
paste input "0.988848"
click at [577, 111] on span "4" at bounding box center [573, 113] width 10 height 10
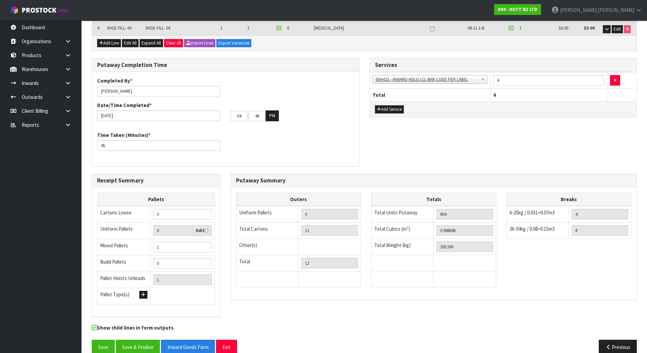
scroll to position [216, 0]
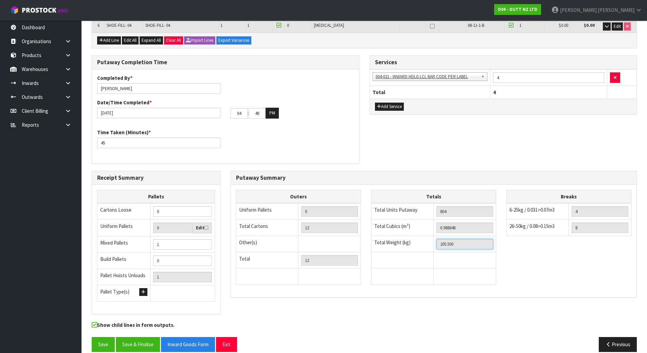
drag, startPoint x: 474, startPoint y: 237, endPoint x: 357, endPoint y: 222, distance: 117.7
click at [357, 222] on div "Outers Uniform Pallets 0 Total Cartons 12 Other(s) Bag x 0 Bar x 0 Basket x 0 B…" at bounding box center [433, 241] width 405 height 102
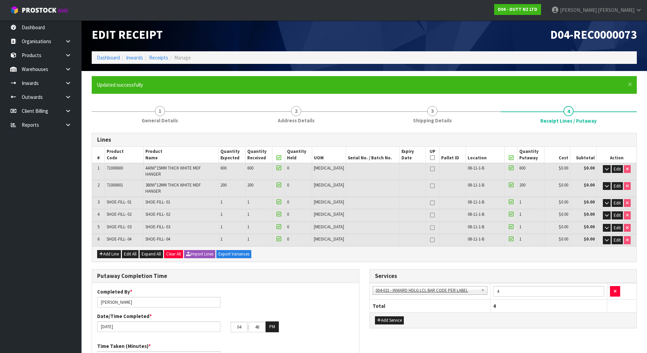
scroll to position [0, 0]
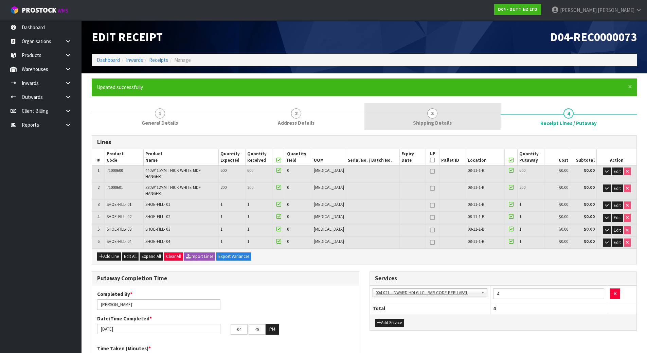
click at [434, 125] on span "Shipping Details" at bounding box center [432, 122] width 39 height 7
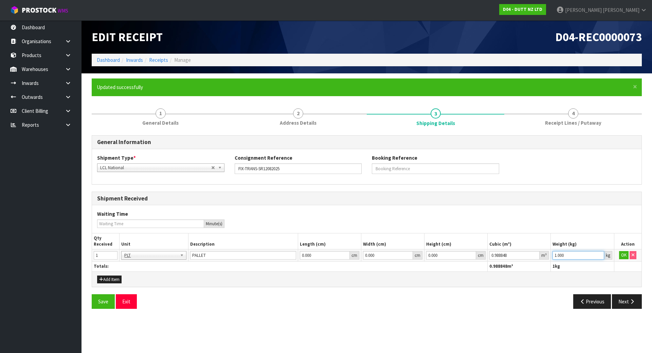
drag, startPoint x: 537, startPoint y: 253, endPoint x: 447, endPoint y: 253, distance: 90.0
click at [447, 253] on tr "1 BAG BAR BSK BIN BTL BOX BDL CAB CGE CTN CSE COI CRA CRT CBE CYL DRM JAR MTR P…" at bounding box center [366, 255] width 549 height 12
paste input "205.5"
click at [620, 254] on button "OK" at bounding box center [624, 255] width 10 height 8
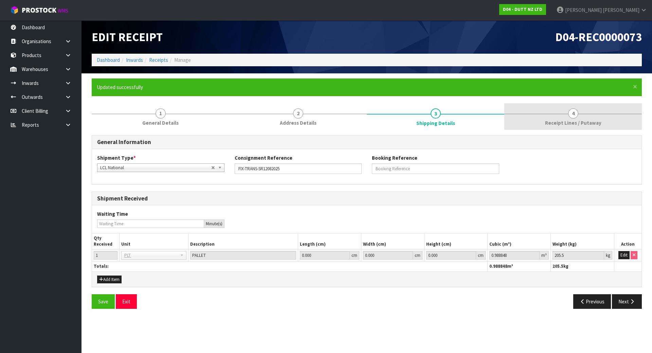
click at [561, 124] on span "Receipt Lines / Putaway" at bounding box center [573, 122] width 56 height 7
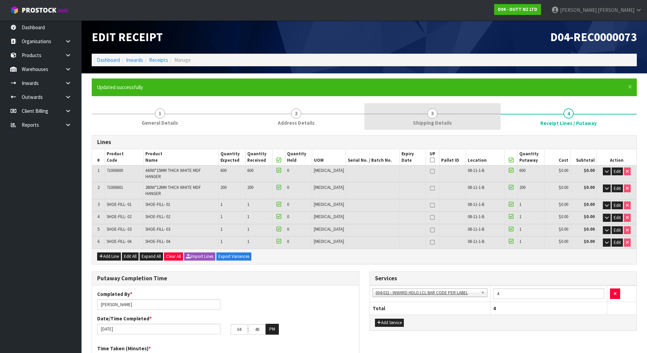
click at [445, 124] on span "Shipping Details" at bounding box center [432, 122] width 39 height 7
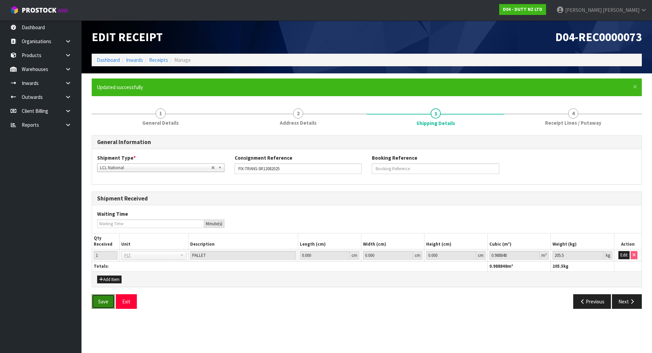
click at [97, 304] on button "Save" at bounding box center [103, 301] width 23 height 15
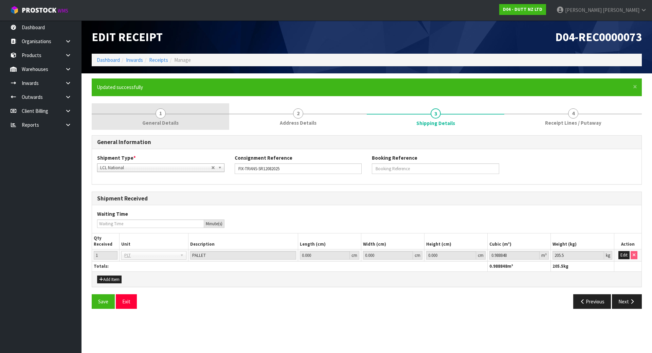
click at [195, 116] on link "1 General Details" at bounding box center [160, 116] width 137 height 27
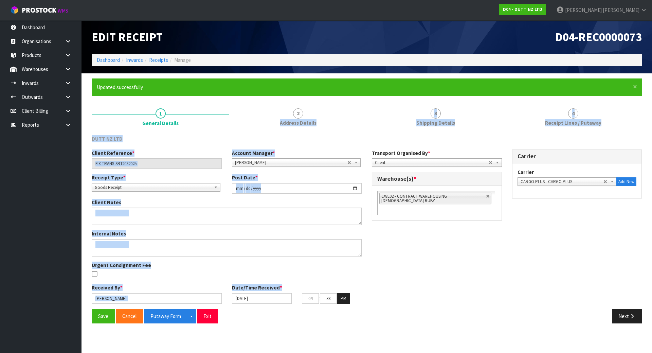
drag, startPoint x: 282, startPoint y: 114, endPoint x: 415, endPoint y: 285, distance: 216.5
click at [415, 285] on div "1 General Details 2 Address Details 3 Shipping Details 4 Receipt Lines / Putawa…" at bounding box center [367, 215] width 550 height 225
click at [415, 282] on div "Client Reference * FIX-TRANS-SR12082025 Account Manager * [PERSON_NAME] [PERSON…" at bounding box center [367, 228] width 560 height 159
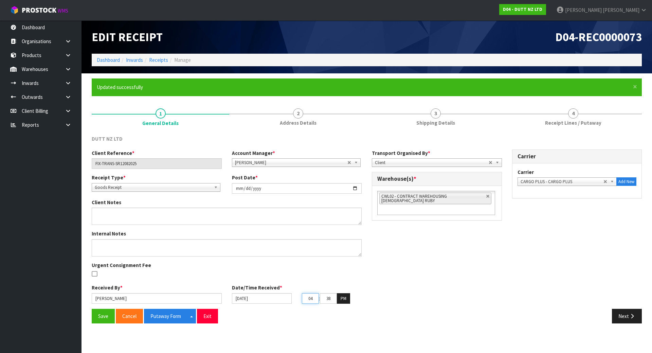
drag, startPoint x: 313, startPoint y: 297, endPoint x: 299, endPoint y: 298, distance: 14.3
click at [299, 298] on div "04 : 38 : 03 PM" at bounding box center [332, 298] width 70 height 11
click at [270, 292] on div "Date/Time Received * [DATE] 04 : 38 : 03 PM" at bounding box center [297, 294] width 140 height 20
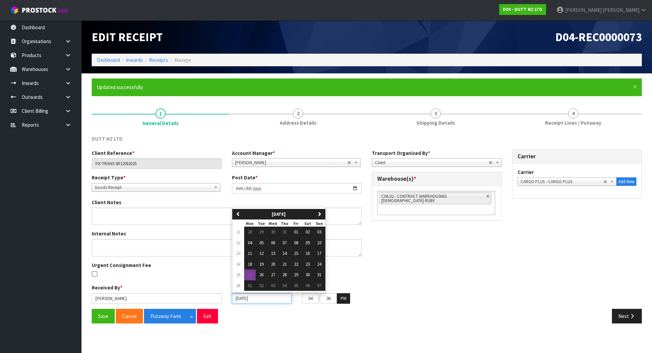
click at [258, 300] on input "[DATE]" at bounding box center [262, 298] width 60 height 11
click at [288, 263] on button "21" at bounding box center [285, 264] width 12 height 11
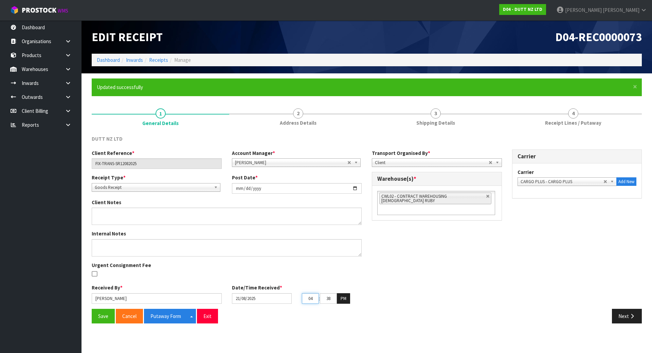
drag, startPoint x: 313, startPoint y: 302, endPoint x: 296, endPoint y: 301, distance: 17.7
click at [297, 301] on div "04 : 38 : 03 PM" at bounding box center [332, 298] width 70 height 11
click at [331, 299] on input "38" at bounding box center [328, 298] width 17 height 11
drag, startPoint x: 317, startPoint y: 297, endPoint x: 282, endPoint y: 298, distance: 35.3
click at [284, 298] on div "[DATE] 03 : 38 : 03 PM" at bounding box center [297, 298] width 140 height 11
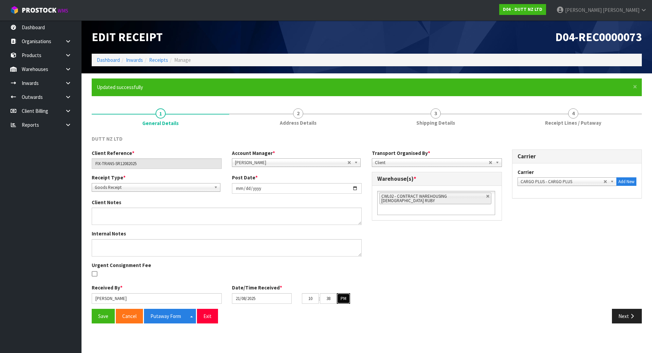
click at [347, 299] on button "PM" at bounding box center [343, 298] width 13 height 11
click at [369, 295] on div "Client Reference * FIX-TRANS-SR12082025 Account Manager * [PERSON_NAME] [PERSON…" at bounding box center [367, 228] width 560 height 159
click at [95, 312] on button "Save" at bounding box center [103, 316] width 23 height 15
click at [163, 313] on button "Putaway Form" at bounding box center [165, 316] width 43 height 15
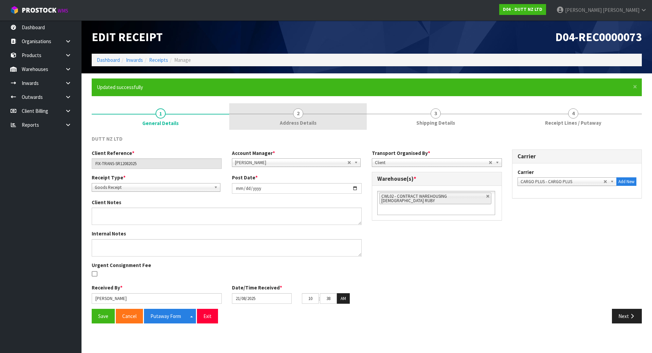
click at [299, 117] on span "2" at bounding box center [298, 113] width 10 height 10
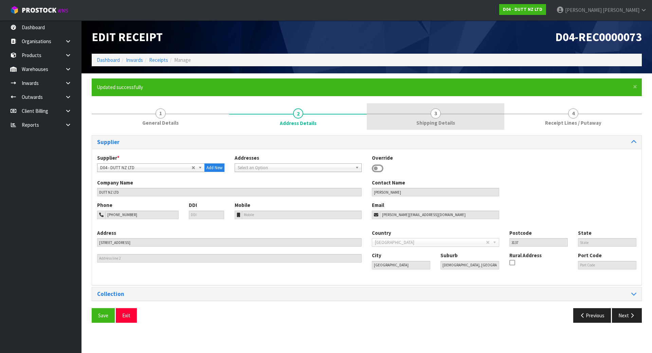
click at [428, 122] on span "Shipping Details" at bounding box center [435, 122] width 39 height 7
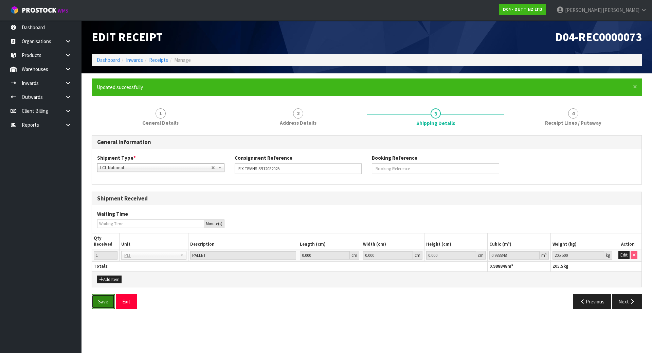
click at [97, 305] on button "Save" at bounding box center [103, 301] width 23 height 15
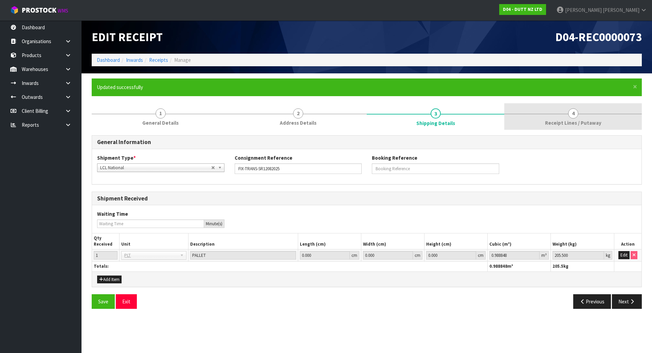
click at [548, 116] on link "4 Receipt Lines / Putaway" at bounding box center [572, 116] width 137 height 27
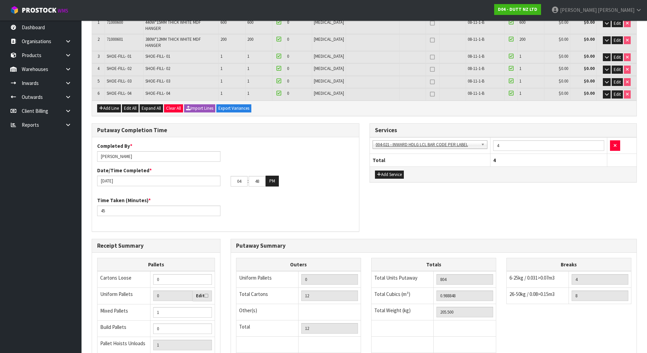
scroll to position [216, 0]
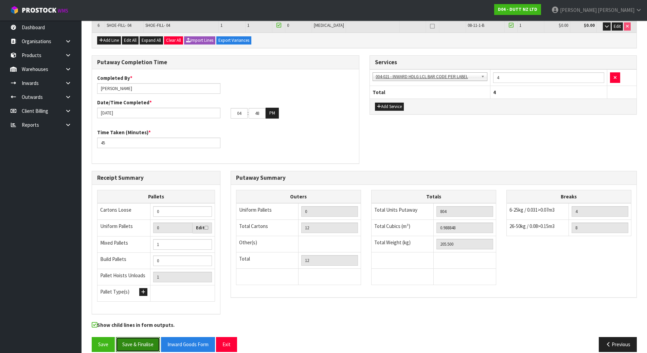
click at [134, 337] on button "Save & Finalise" at bounding box center [138, 344] width 44 height 15
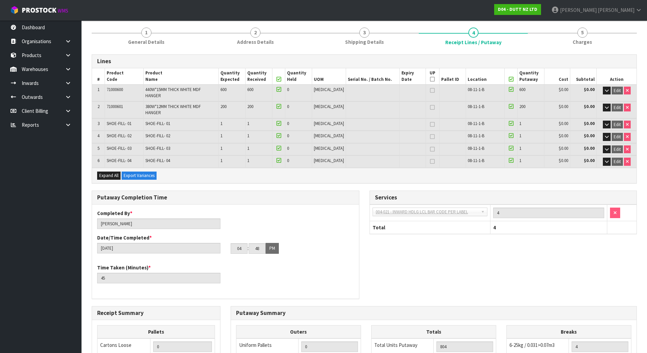
scroll to position [80, 0]
click at [512, 255] on div "Putaway Completion Time Completed By * [PERSON_NAME] Date/Time Completed * [DAT…" at bounding box center [364, 248] width 555 height 115
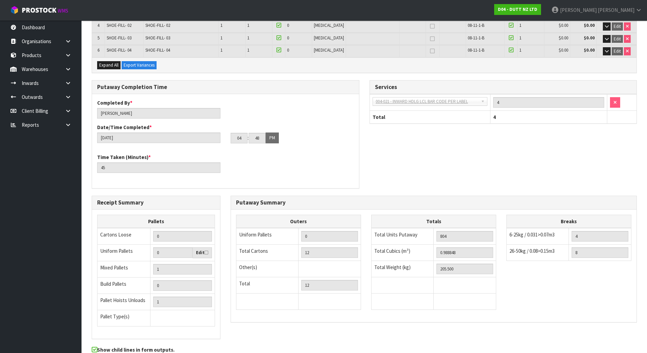
scroll to position [216, 0]
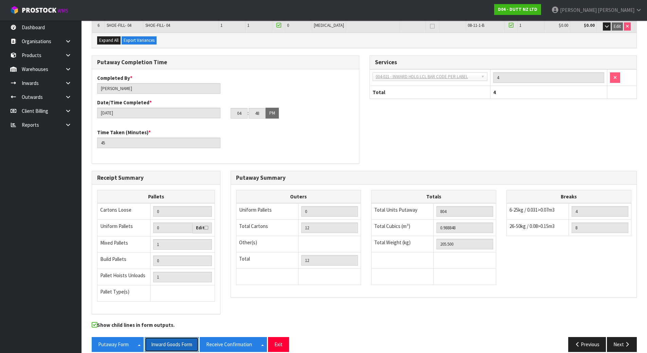
click at [176, 337] on button "Inward Goods Form" at bounding box center [172, 344] width 54 height 15
click at [596, 11] on span "[PERSON_NAME]" at bounding box center [578, 10] width 37 height 6
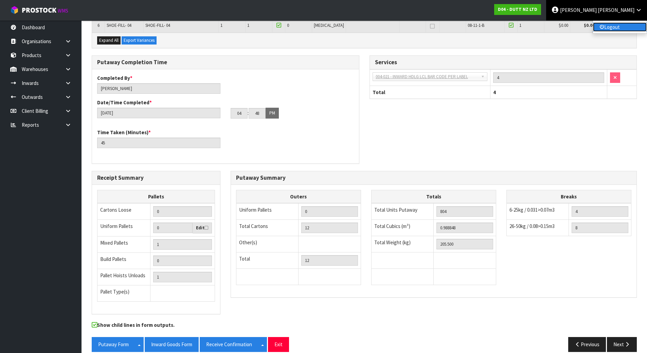
click at [598, 25] on link "Logout" at bounding box center [620, 26] width 54 height 9
